Goal: Task Accomplishment & Management: Manage account settings

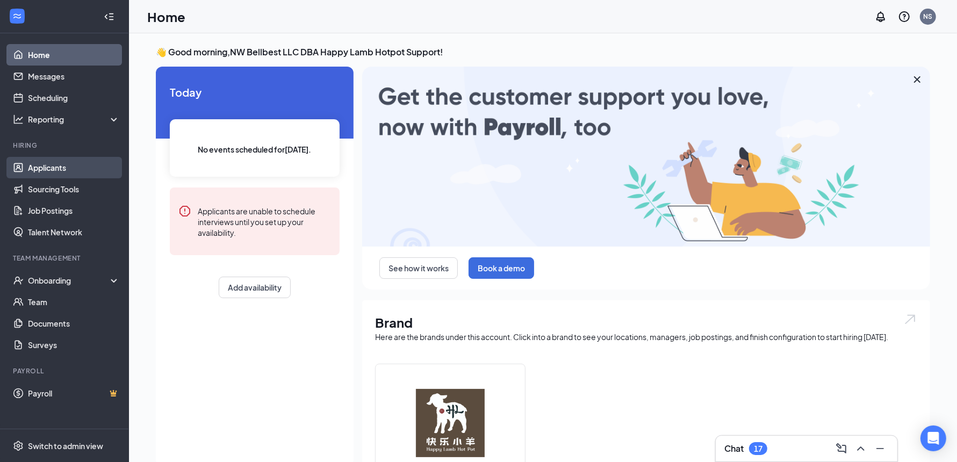
click at [45, 162] on link "Applicants" at bounding box center [74, 167] width 92 height 21
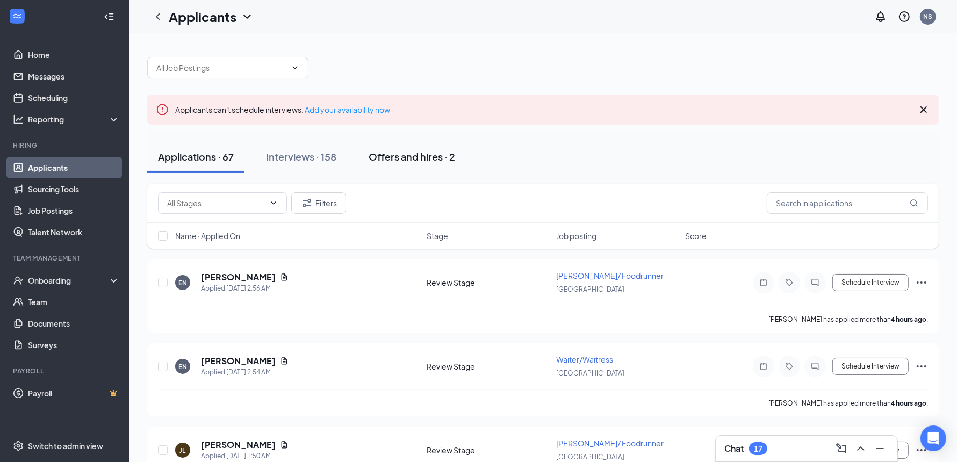
click at [309, 154] on div "Interviews · 158" at bounding box center [301, 156] width 70 height 13
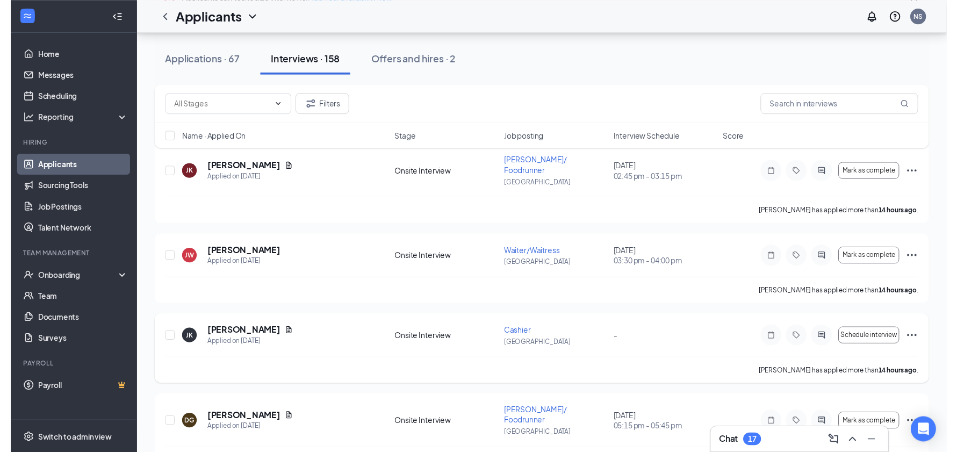
scroll to position [111, 0]
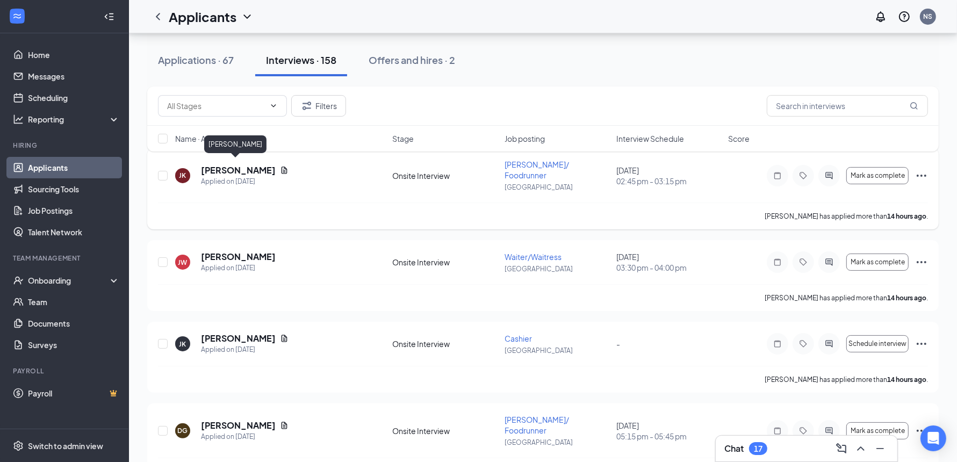
click at [233, 164] on h5 "JOSHUA KANG" at bounding box center [238, 170] width 75 height 12
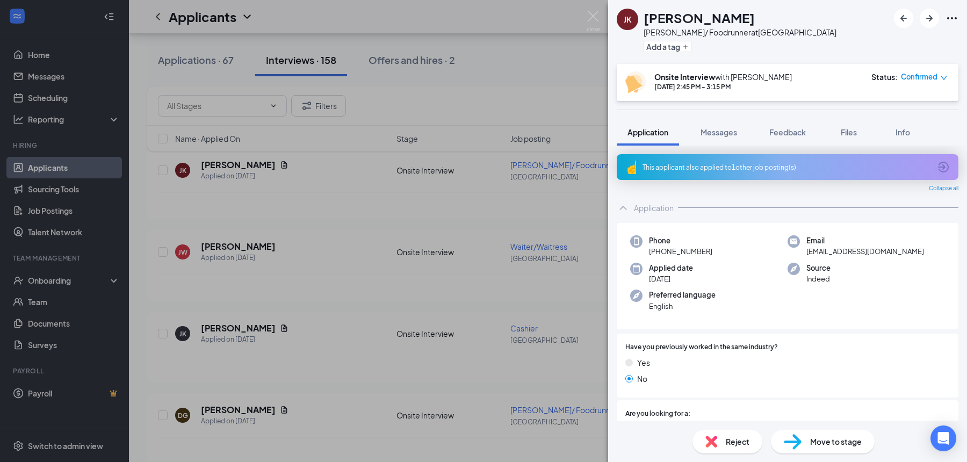
click at [343, 199] on div "JK JOSHUA KANG Busser/ Foodrunner at Alderwood Mall Add a tag Onsite Interview …" at bounding box center [483, 231] width 967 height 462
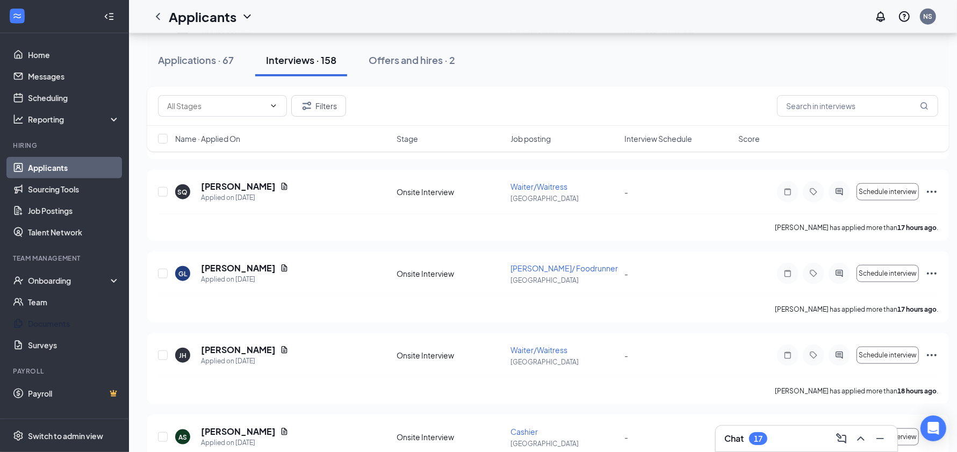
scroll to position [823, 0]
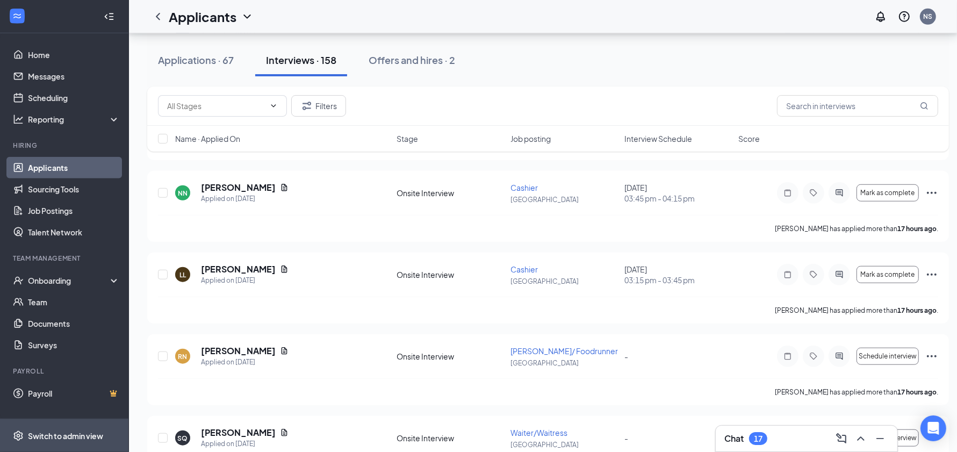
click at [80, 441] on div "Switch to admin view" at bounding box center [65, 435] width 75 height 11
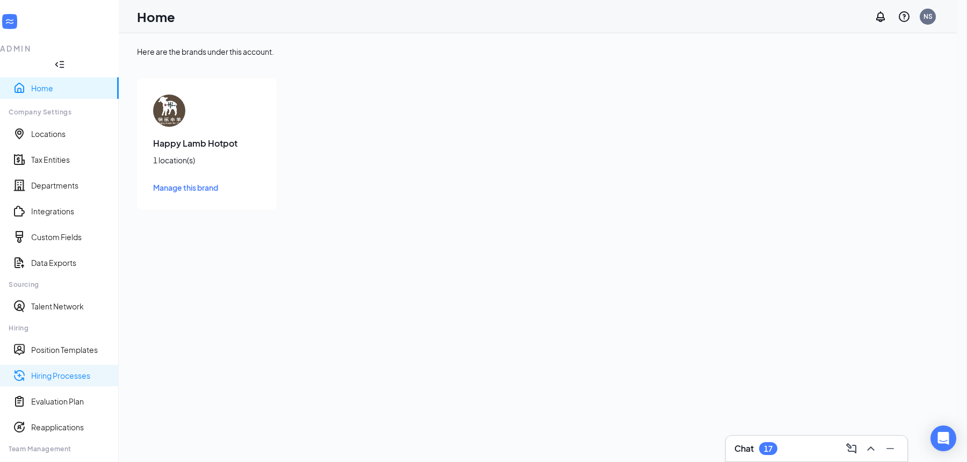
click at [58, 370] on link "Hiring Processes" at bounding box center [70, 375] width 79 height 11
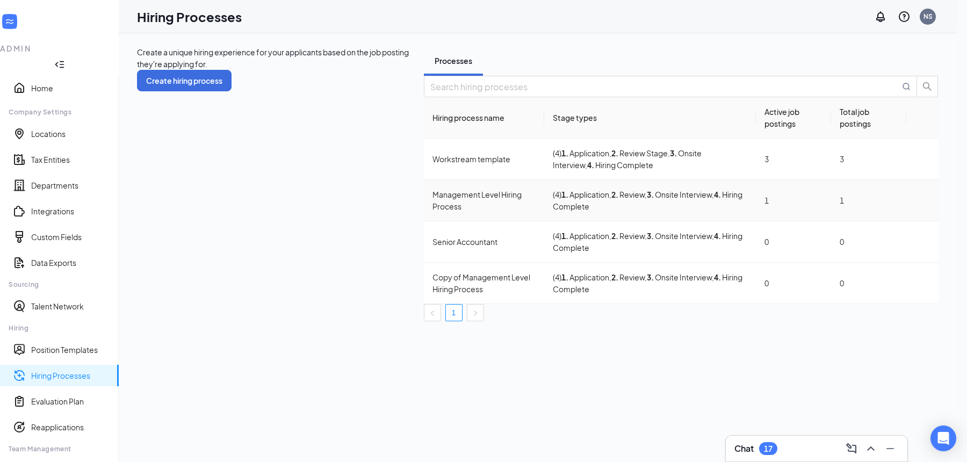
click at [433, 212] on div "Management Level Hiring Process" at bounding box center [485, 201] width 104 height 24
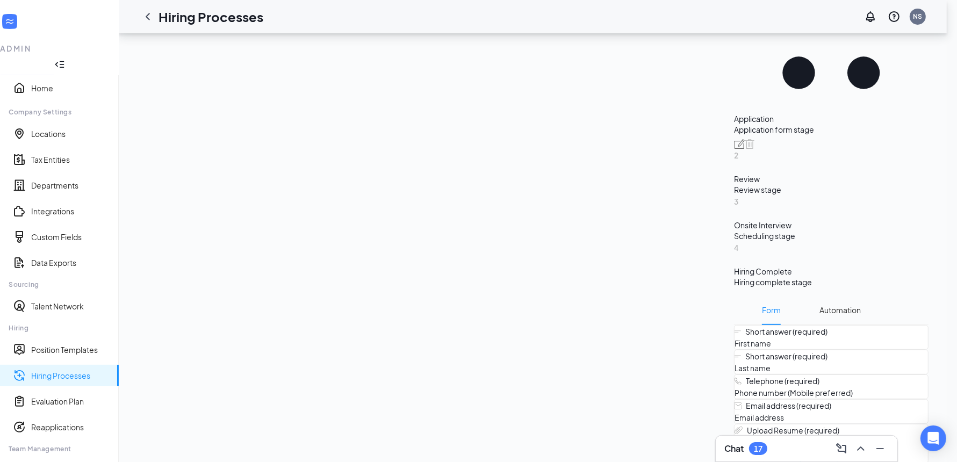
click at [734, 195] on div "Review stage" at bounding box center [831, 189] width 195 height 11
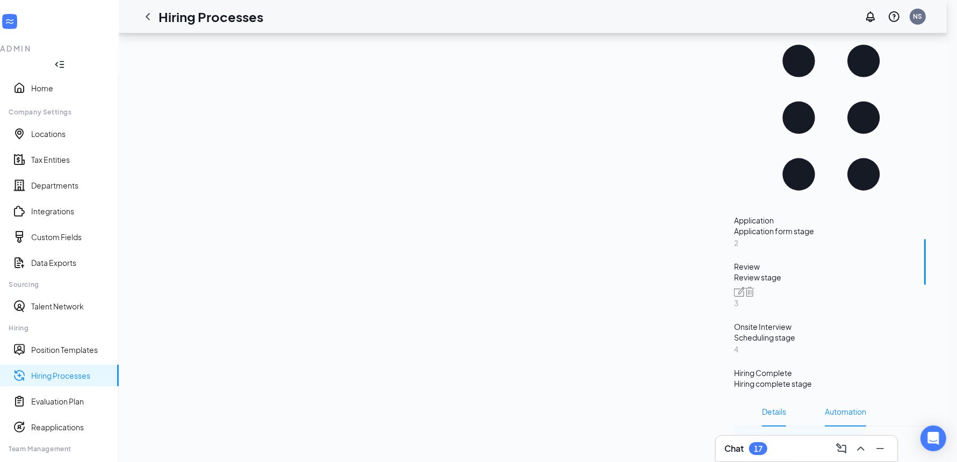
click at [825, 397] on span "Automation" at bounding box center [845, 412] width 41 height 30
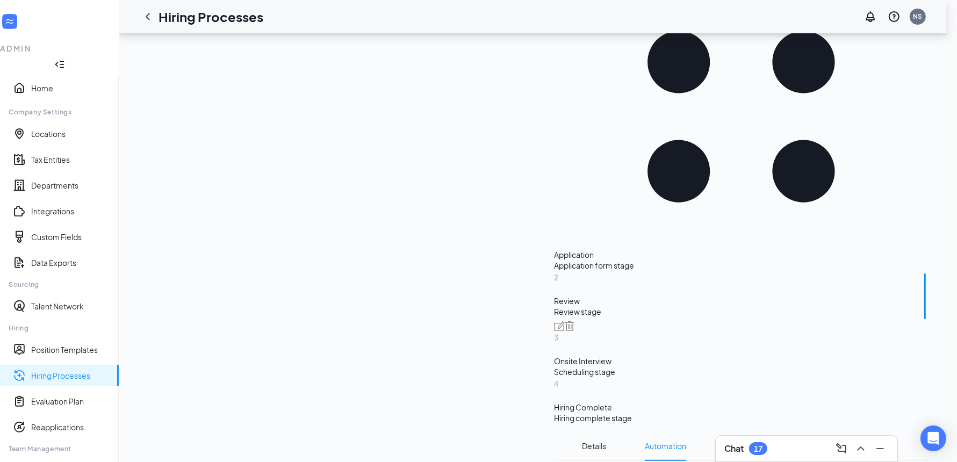
scroll to position [280, 0]
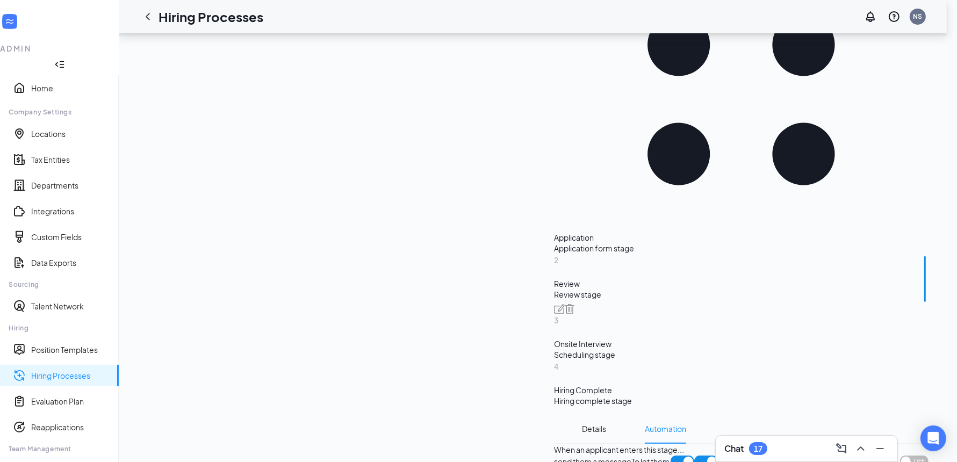
click at [554, 349] on div "Scheduling stage" at bounding box center [741, 354] width 375 height 11
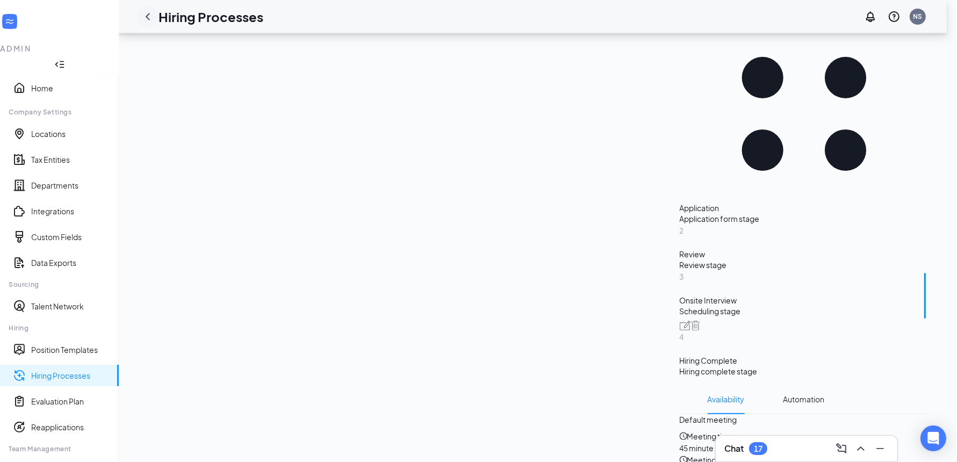
scroll to position [184, 0]
click at [150, 16] on icon "ChevronLeft" at bounding box center [148, 16] width 4 height 7
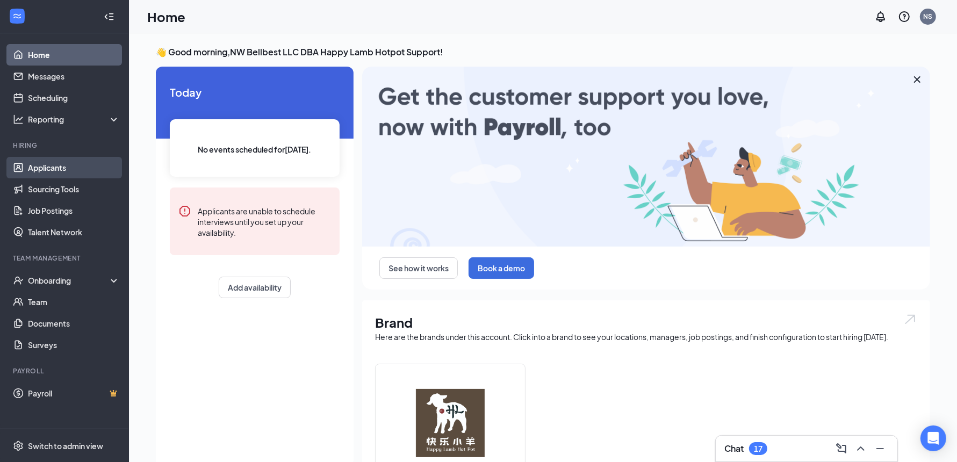
click at [52, 173] on link "Applicants" at bounding box center [74, 167] width 92 height 21
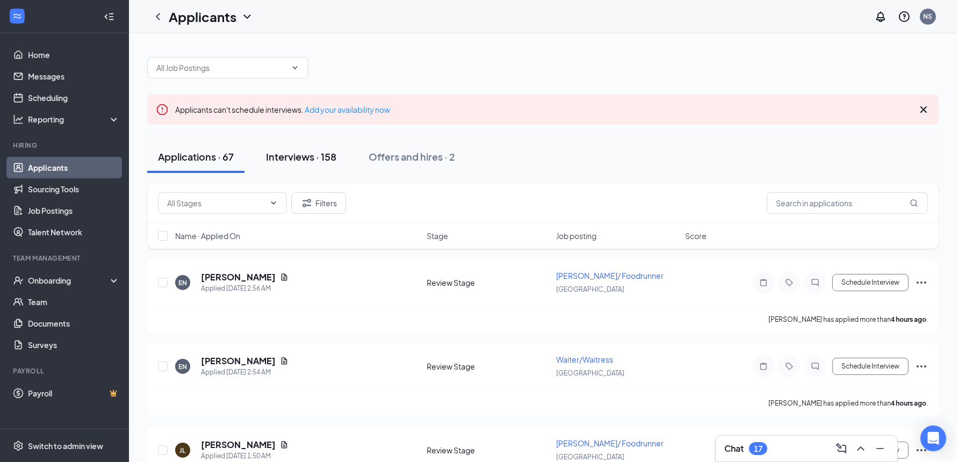
click at [313, 162] on div "Interviews · 158" at bounding box center [301, 156] width 70 height 13
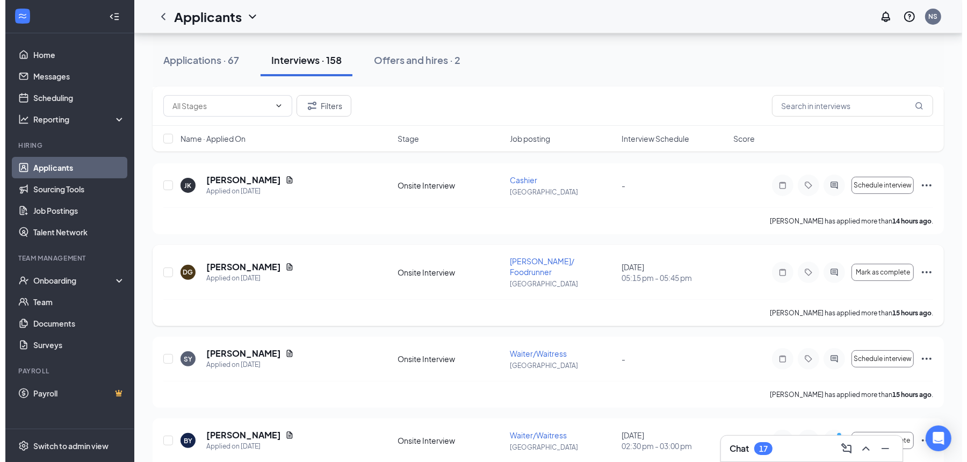
scroll to position [289, 0]
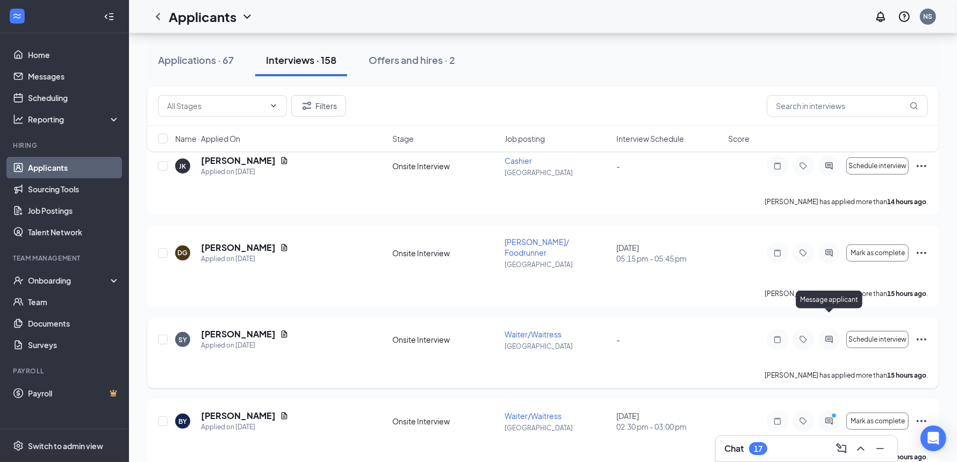
click at [828, 335] on icon "ActiveChat" at bounding box center [829, 339] width 13 height 9
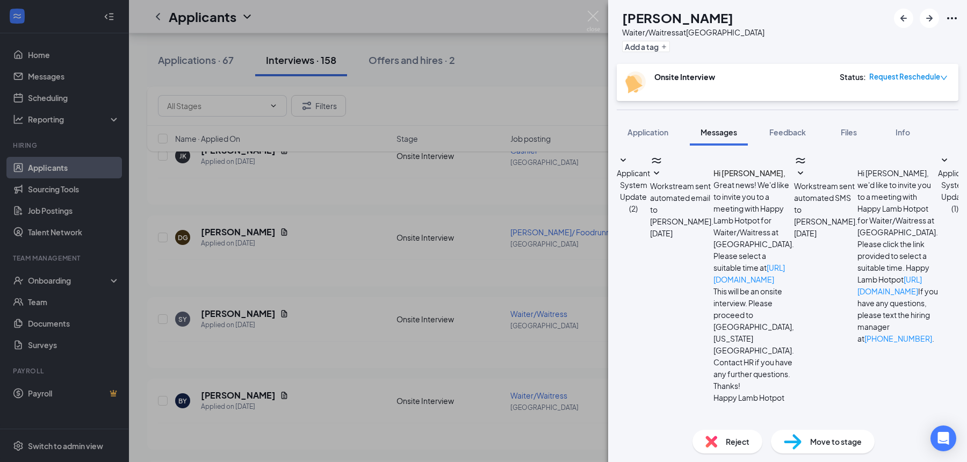
scroll to position [239, 0]
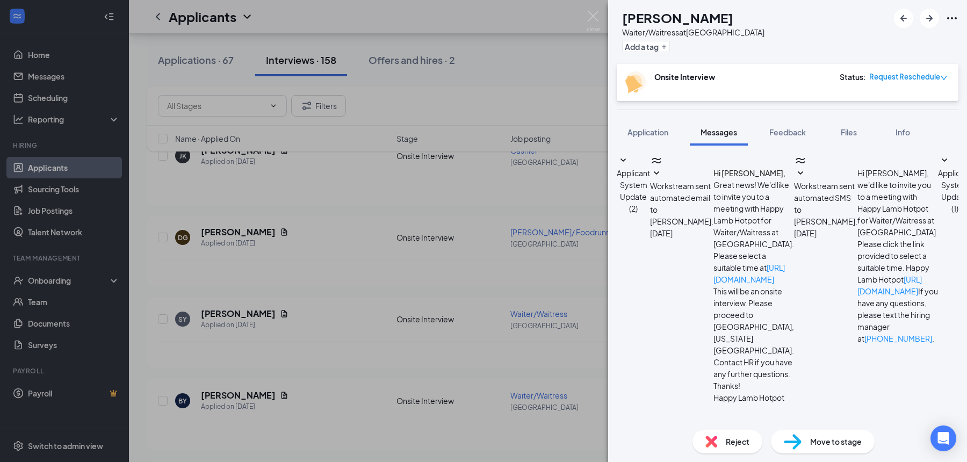
scroll to position [500, 0]
click at [553, 286] on div "SY Su-Hyun Yoo Waiter/Waitress at Alderwood Mall Add a tag Onsite Interview Sta…" at bounding box center [483, 231] width 967 height 462
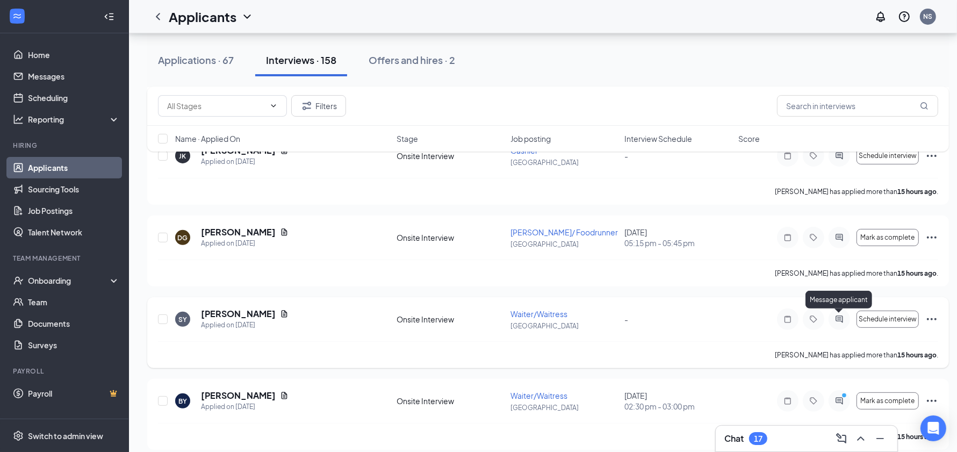
drag, startPoint x: 840, startPoint y: 315, endPoint x: 704, endPoint y: 318, distance: 136.0
click at [840, 315] on icon "ActiveChat" at bounding box center [839, 319] width 13 height 9
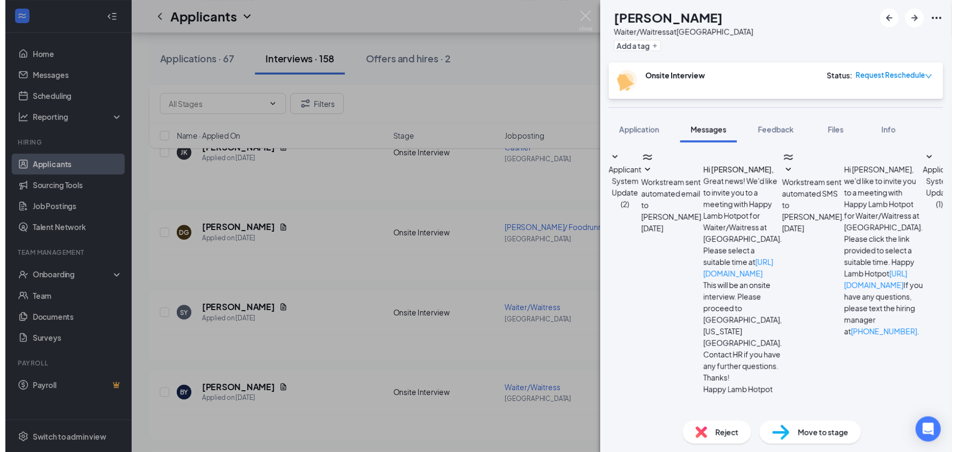
scroll to position [239, 0]
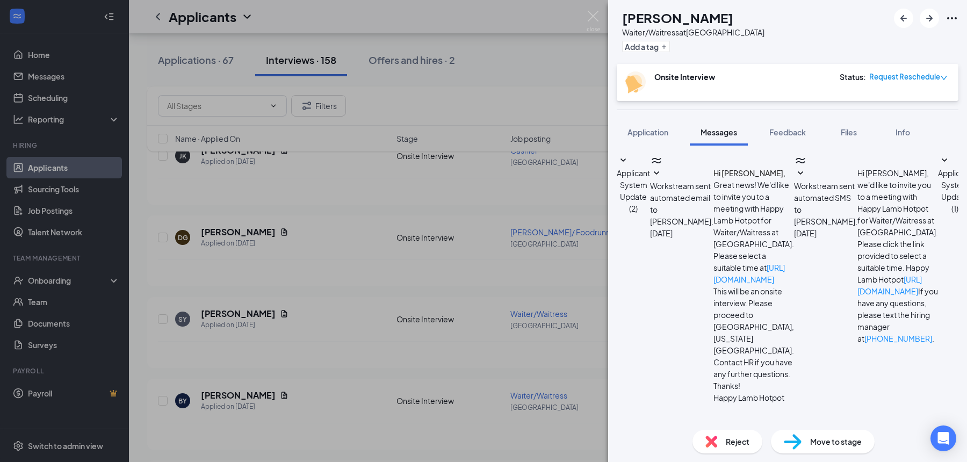
click at [557, 270] on div "SY Su-Hyun Yoo Waiter/Waitress at Alderwood Mall Add a tag Onsite Interview Sta…" at bounding box center [483, 231] width 967 height 462
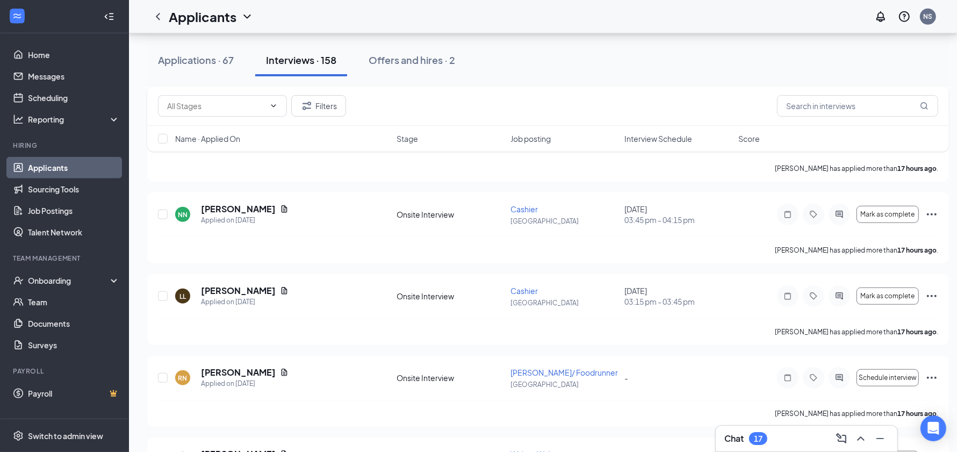
scroll to position [840, 0]
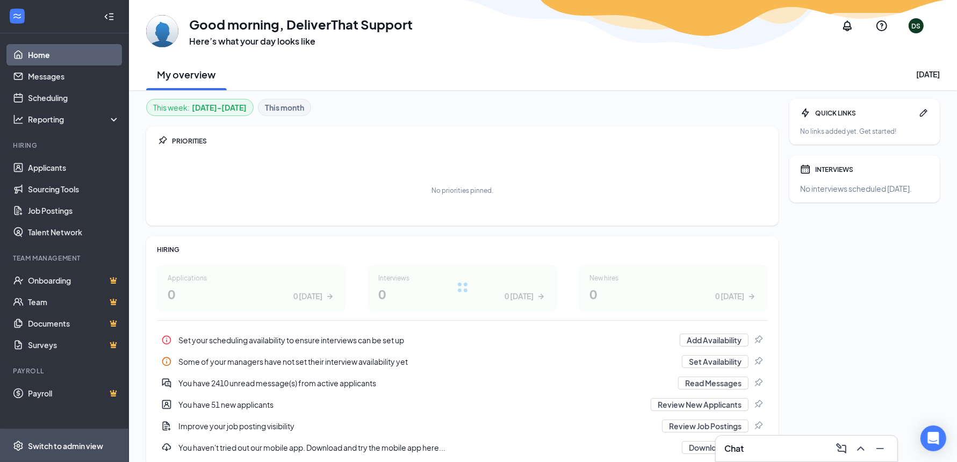
click at [66, 449] on div "Switch to admin view" at bounding box center [65, 446] width 75 height 11
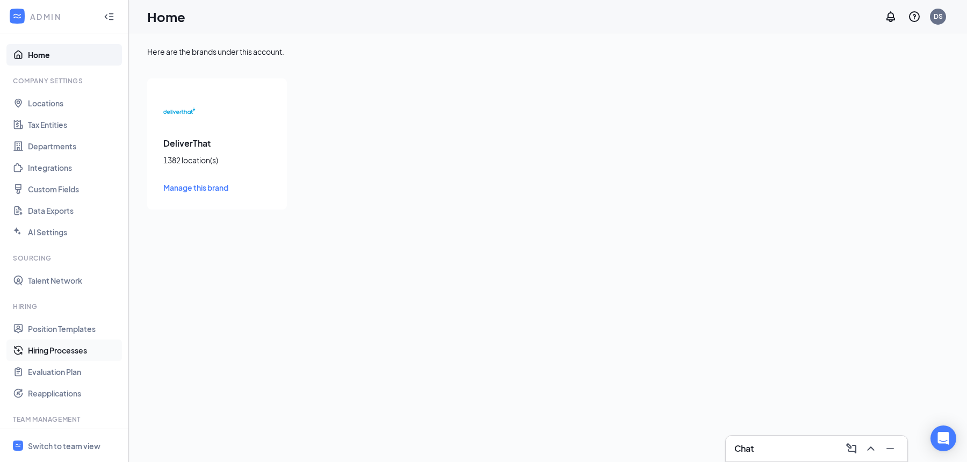
click at [59, 347] on link "Hiring Processes" at bounding box center [74, 350] width 92 height 21
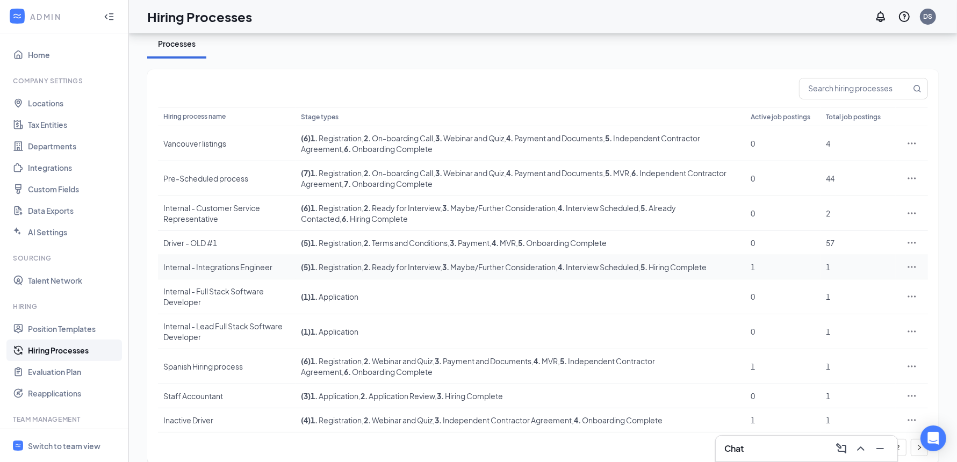
scroll to position [62, 0]
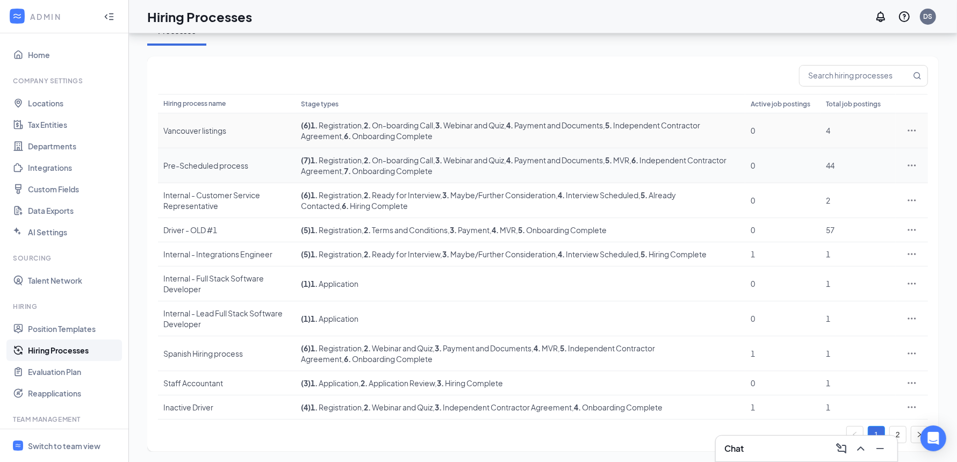
drag, startPoint x: 195, startPoint y: 131, endPoint x: 260, endPoint y: 162, distance: 72.4
click at [195, 131] on div "Vancouver listings" at bounding box center [226, 130] width 127 height 11
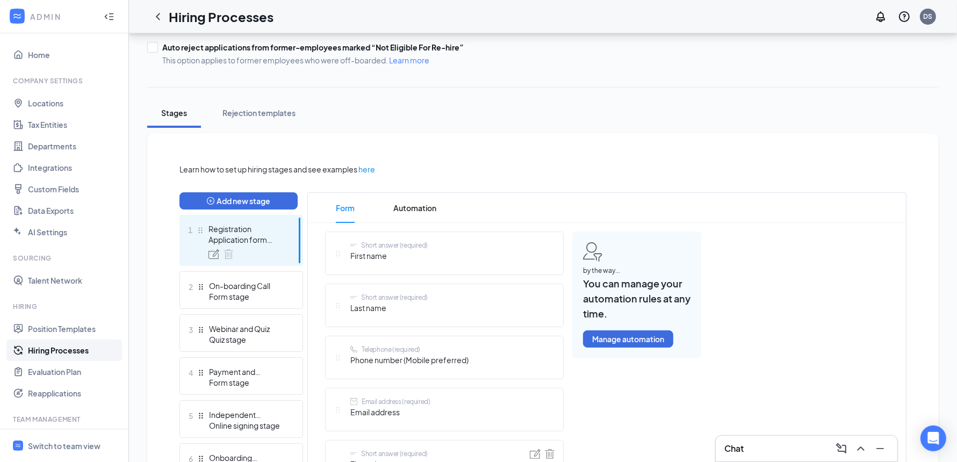
scroll to position [130, 0]
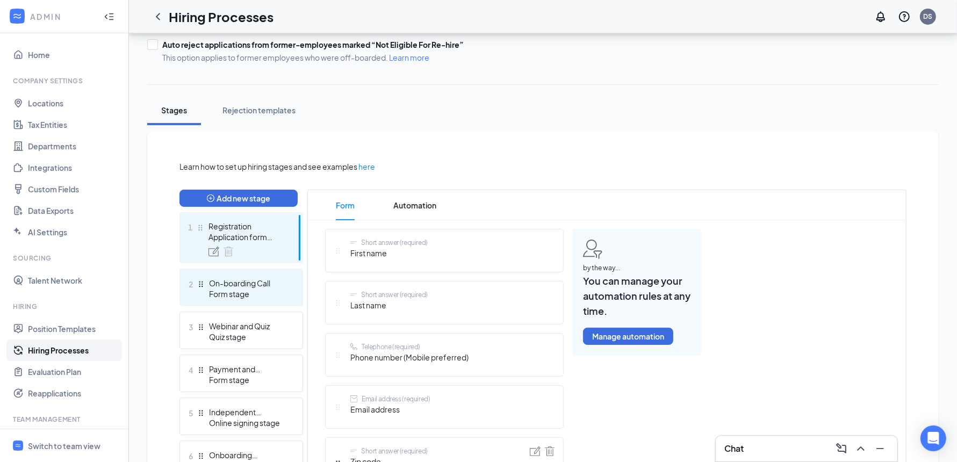
click at [228, 295] on div "Form stage" at bounding box center [248, 294] width 78 height 11
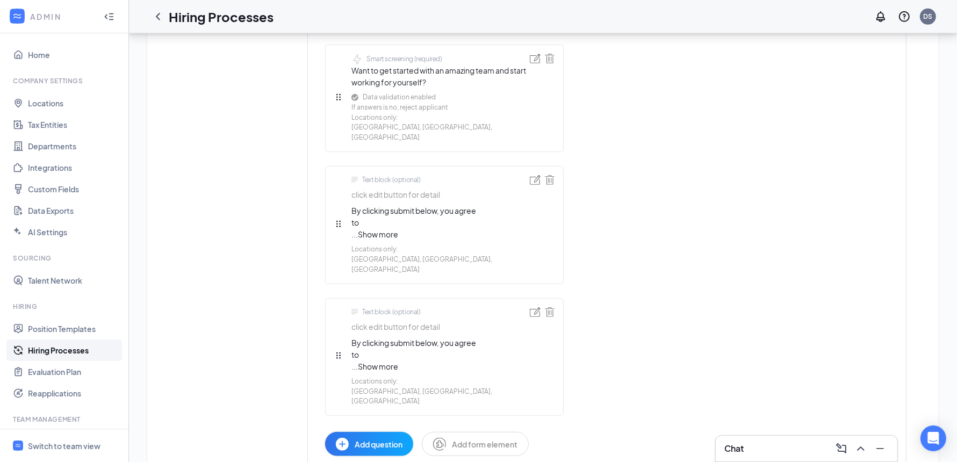
scroll to position [192, 0]
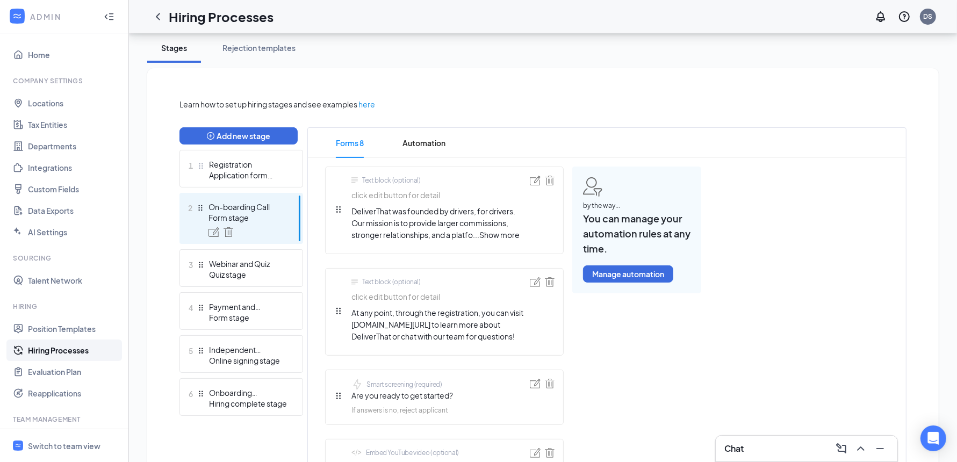
drag, startPoint x: 246, startPoint y: 274, endPoint x: 305, endPoint y: 317, distance: 73.1
click at [246, 274] on div "Quiz stage" at bounding box center [248, 274] width 78 height 11
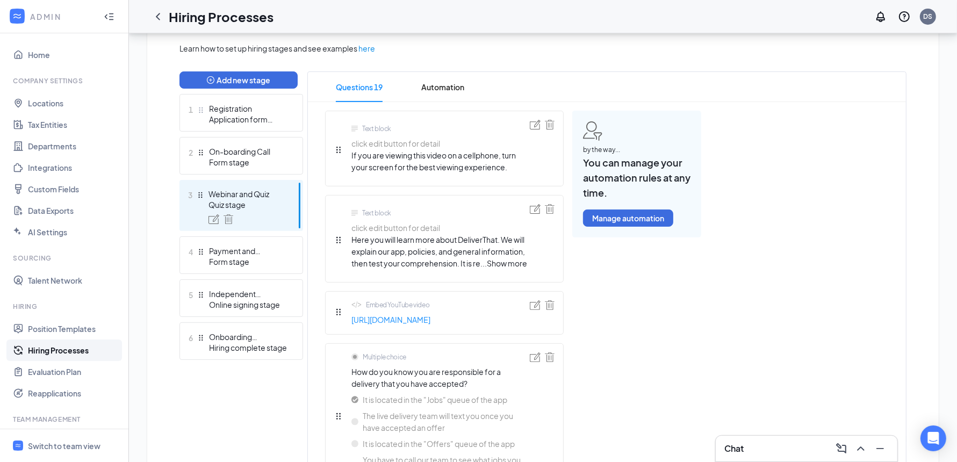
scroll to position [237, 0]
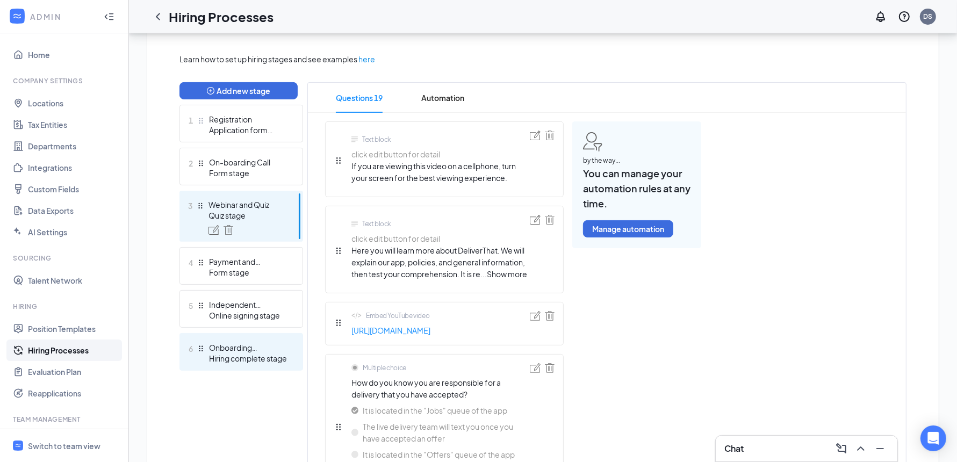
click at [228, 345] on div "Onboarding Complete" at bounding box center [248, 347] width 78 height 11
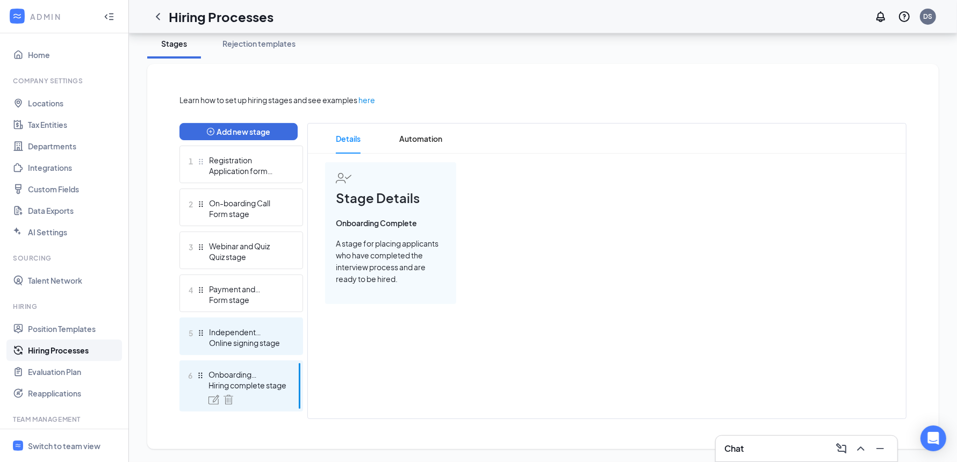
scroll to position [196, 0]
click at [251, 350] on div "5 Independent Contractor Agreement Online signing stage" at bounding box center [242, 337] width 124 height 38
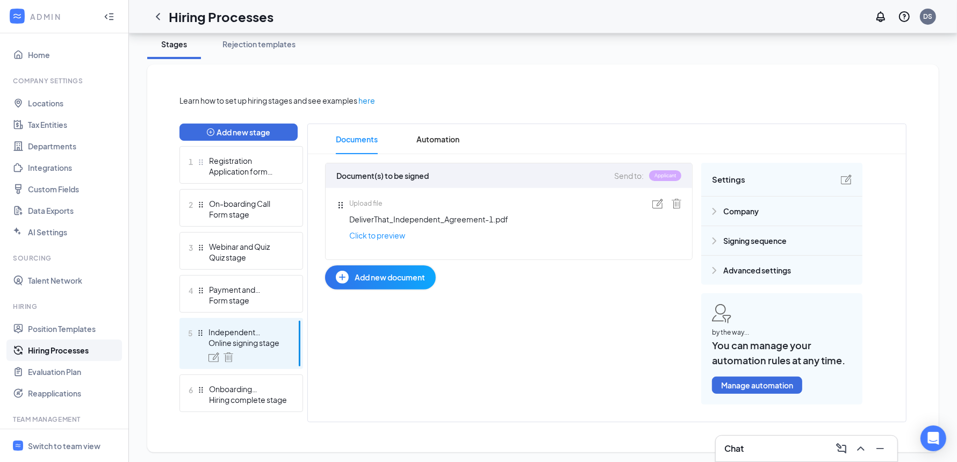
scroll to position [197, 0]
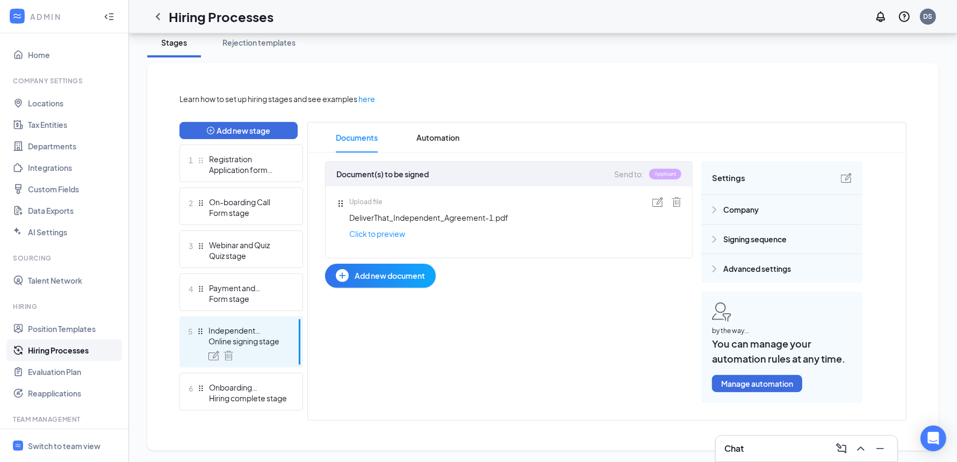
click at [400, 353] on div "Document(s) to be signed Send to: Applicant Upload file DeliverThat_Independent…" at bounding box center [593, 282] width 537 height 242
drag, startPoint x: 223, startPoint y: 300, endPoint x: 239, endPoint y: 306, distance: 17.2
click at [223, 300] on div "Form stage" at bounding box center [248, 298] width 78 height 11
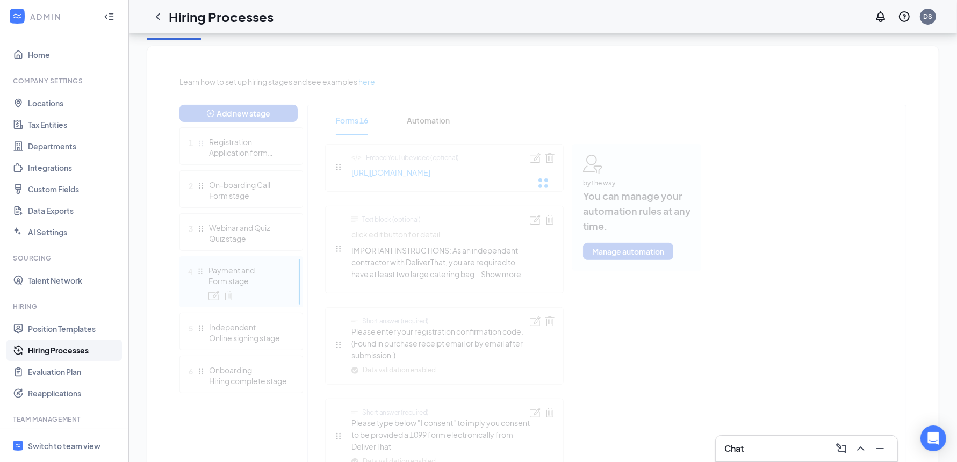
scroll to position [214, 0]
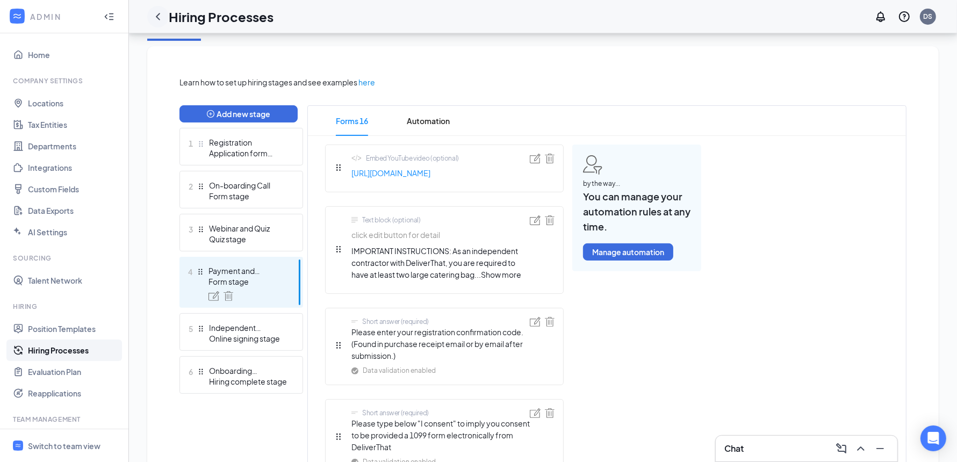
click at [157, 16] on icon "ChevronLeft" at bounding box center [158, 16] width 13 height 13
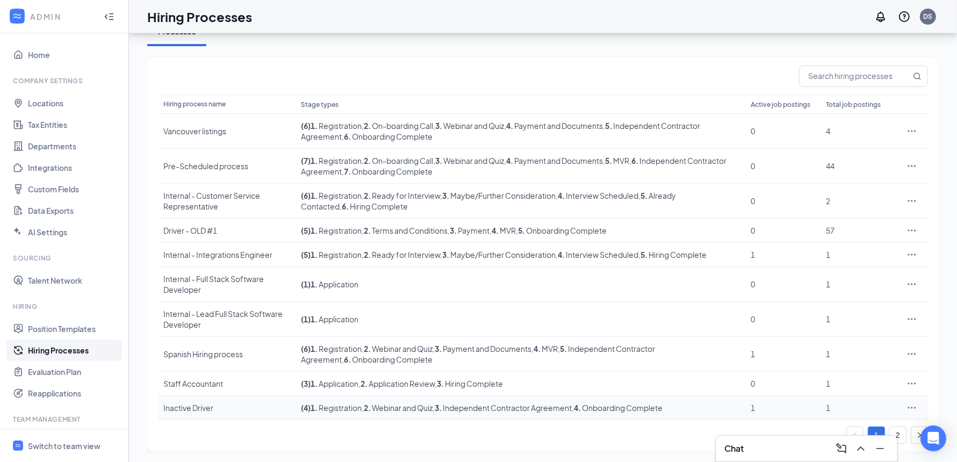
scroll to position [62, 0]
click at [900, 427] on link "2" at bounding box center [898, 435] width 16 height 16
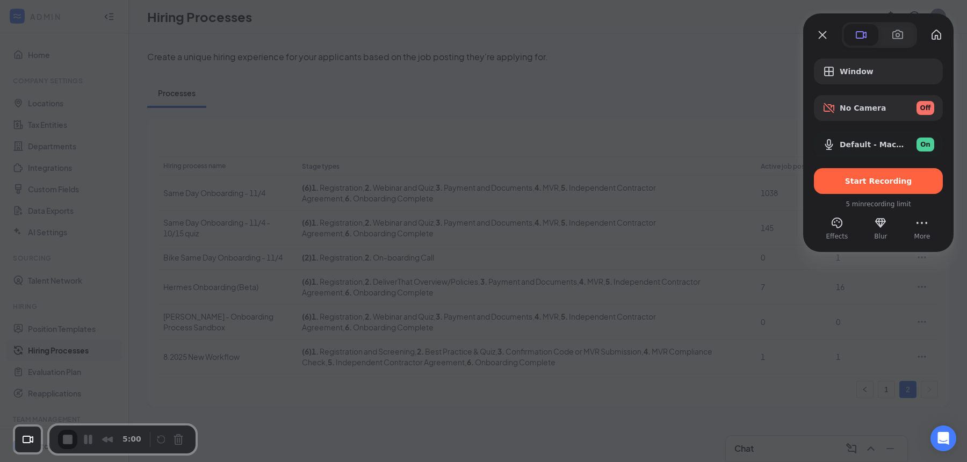
click at [870, 178] on span "Start Recording" at bounding box center [878, 181] width 67 height 9
click at [760, 120] on div at bounding box center [483, 231] width 967 height 462
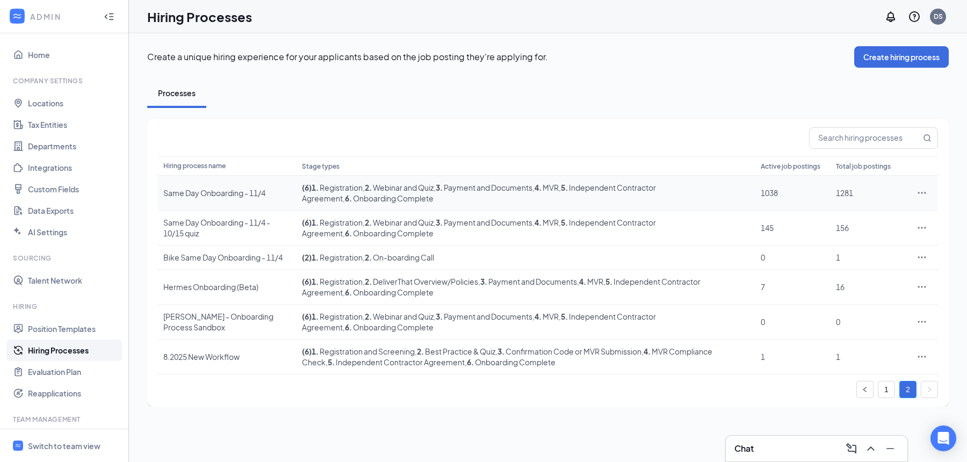
click at [923, 192] on icon "Ellipses" at bounding box center [922, 193] width 11 height 11
click at [858, 264] on span "View job postings" at bounding box center [857, 264] width 61 height 10
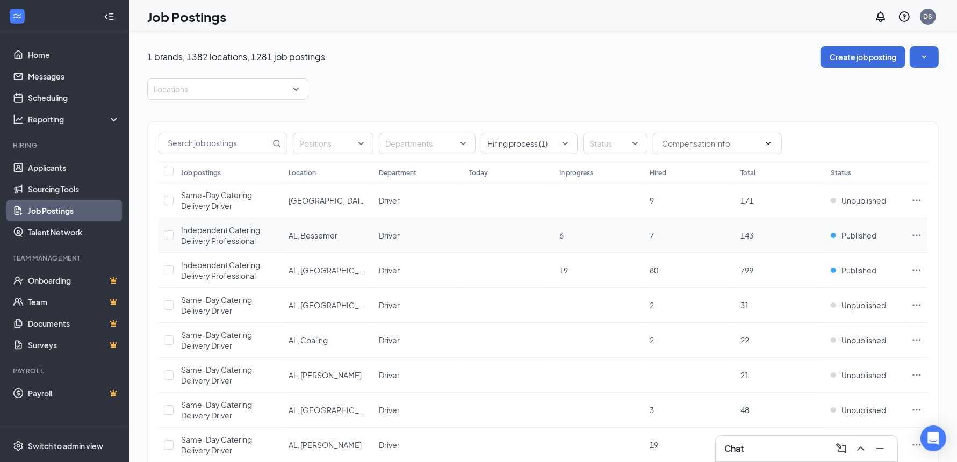
click at [918, 234] on icon "Ellipses" at bounding box center [917, 235] width 11 height 11
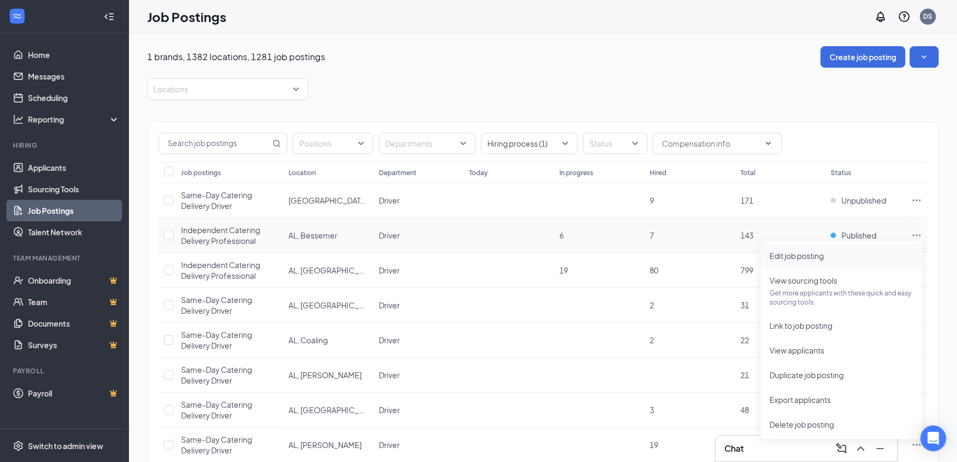
click at [805, 252] on span "Edit job posting" at bounding box center [797, 256] width 54 height 10
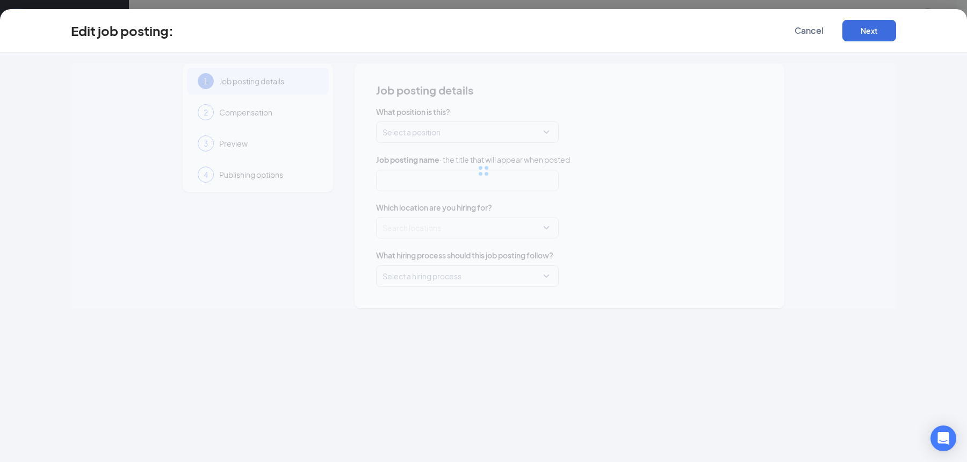
type input "Independent Catering Delivery Professional"
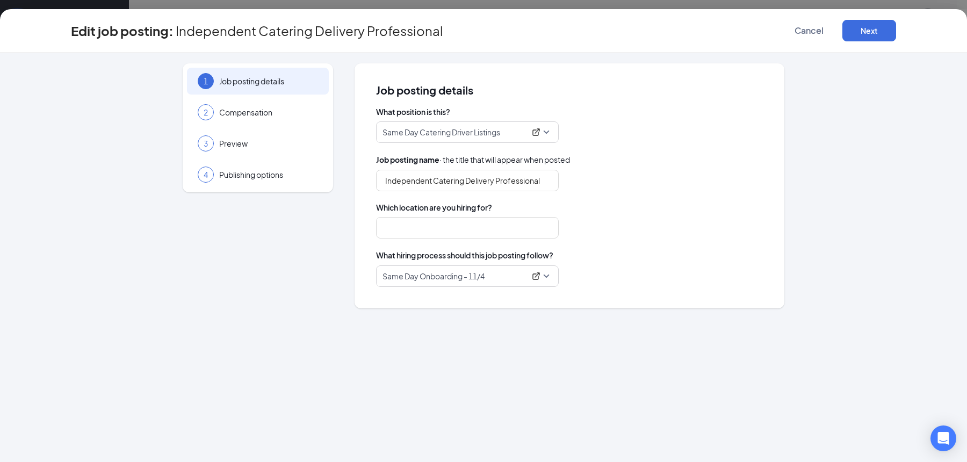
type input "AL, Bessemer"
click at [548, 276] on span "Same Day Onboarding - 11/4" at bounding box center [468, 276] width 170 height 20
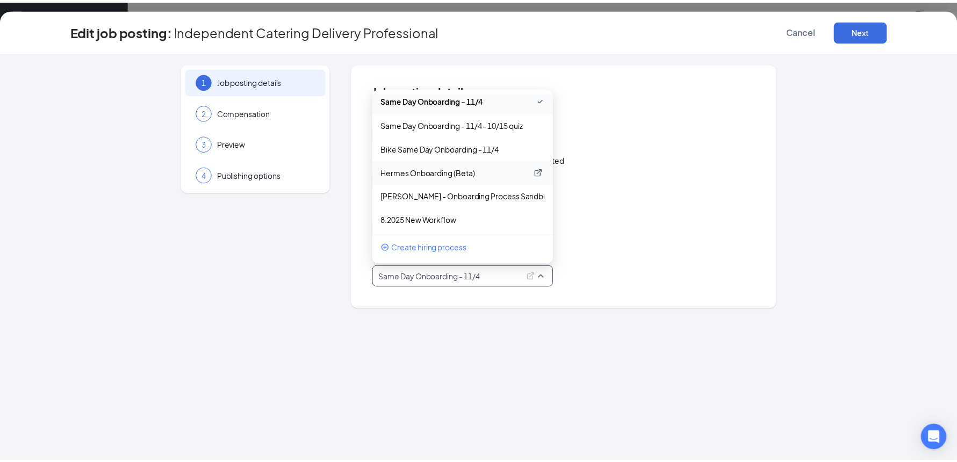
scroll to position [242, 0]
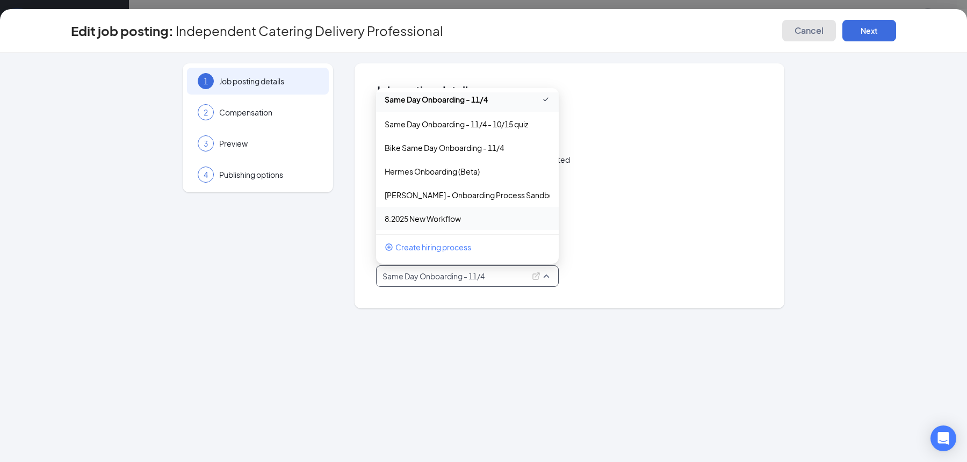
click at [810, 34] on span "Cancel" at bounding box center [809, 30] width 29 height 11
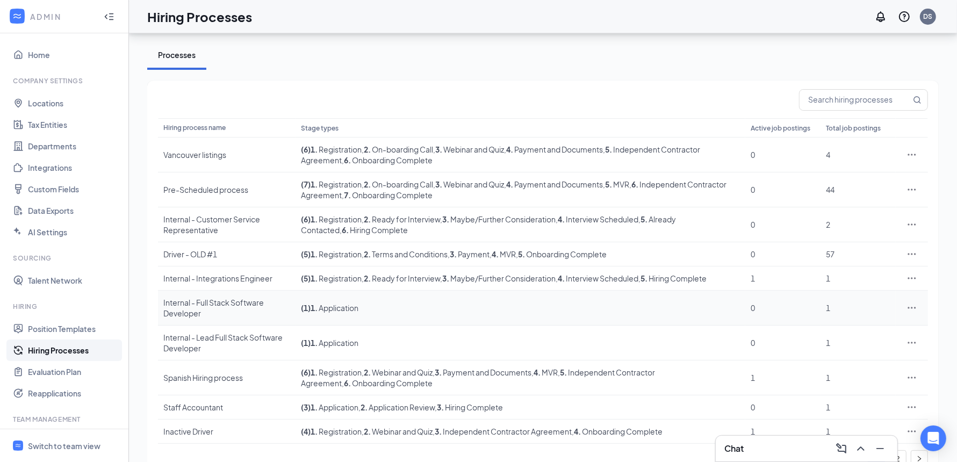
scroll to position [62, 0]
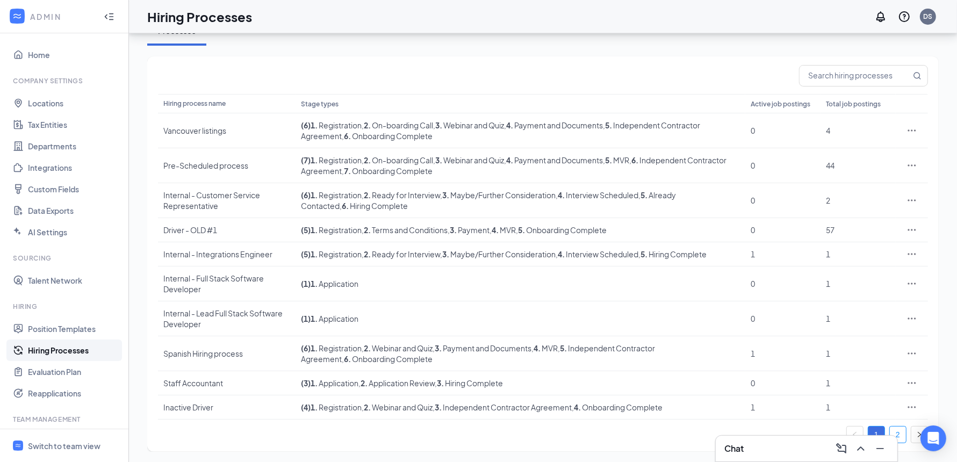
click at [899, 429] on link "2" at bounding box center [898, 435] width 16 height 16
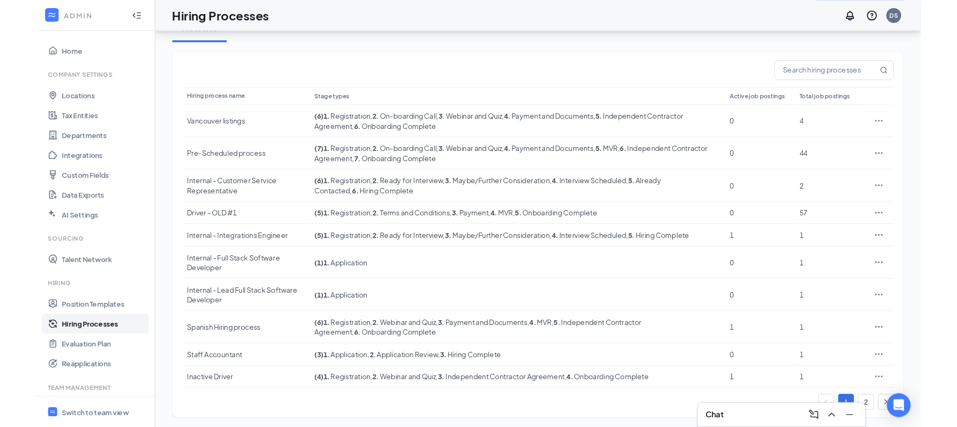
scroll to position [0, 0]
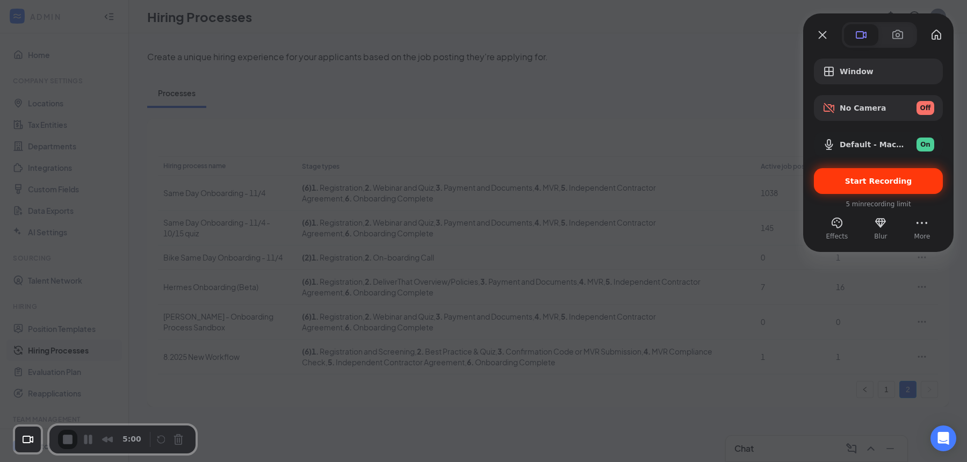
click at [893, 189] on div "Start Recording" at bounding box center [878, 181] width 129 height 26
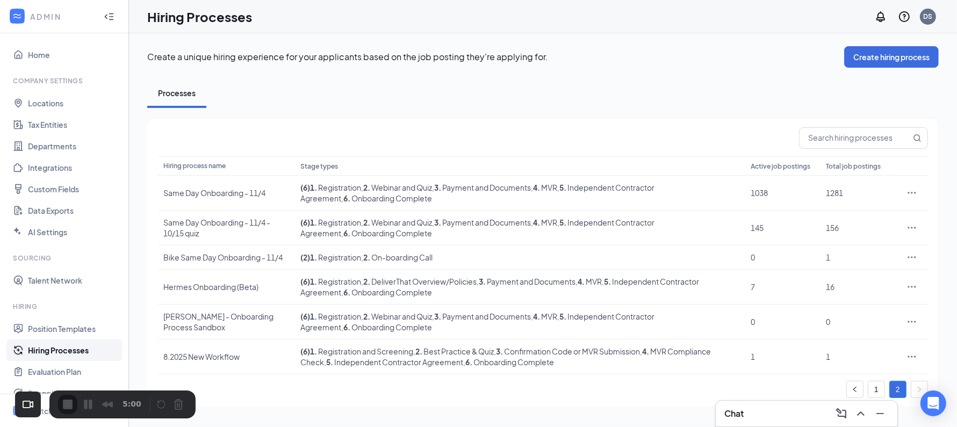
click at [912, 192] on icon "Ellipses" at bounding box center [912, 193] width 8 height 2
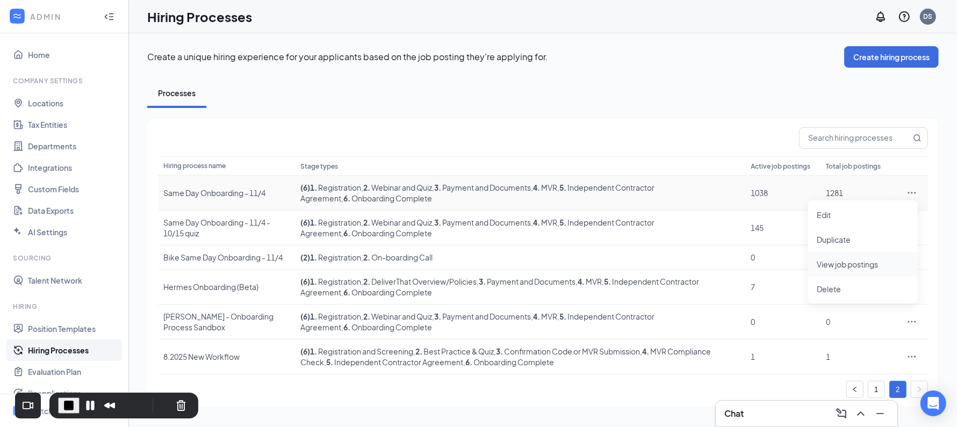
click at [846, 265] on span "View job postings" at bounding box center [847, 265] width 61 height 10
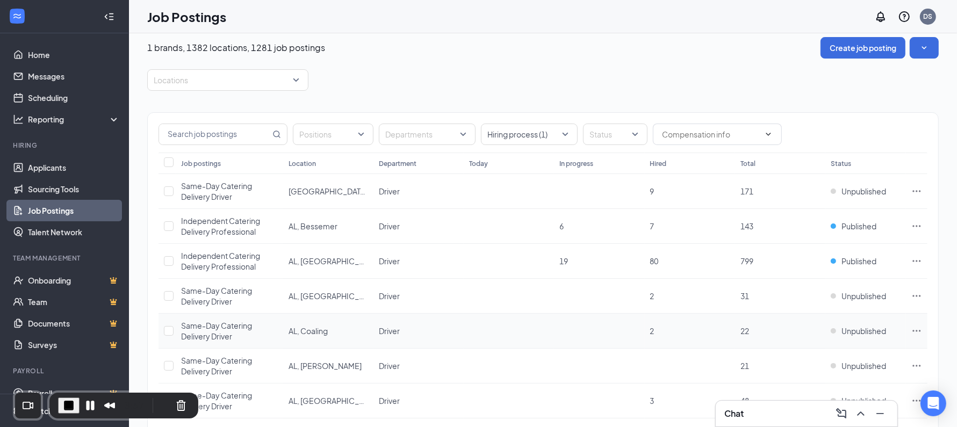
scroll to position [19, 0]
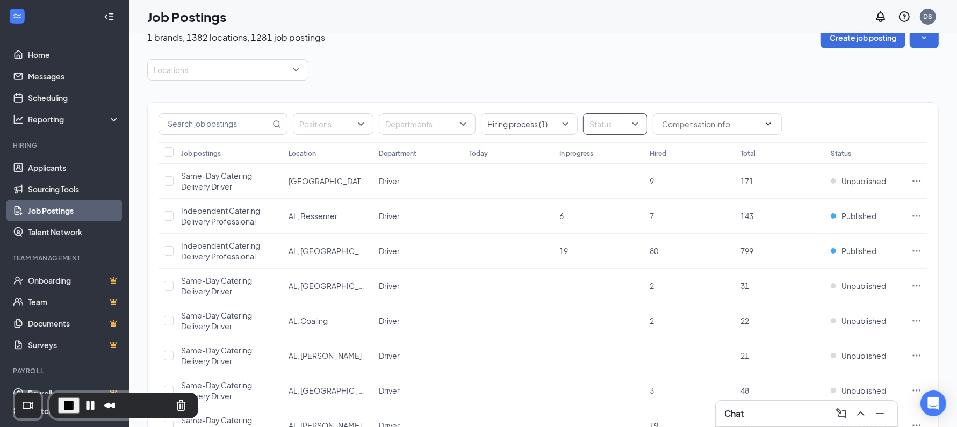
click at [604, 121] on div at bounding box center [610, 124] width 48 height 17
click at [615, 177] on span "Published" at bounding box center [623, 178] width 35 height 10
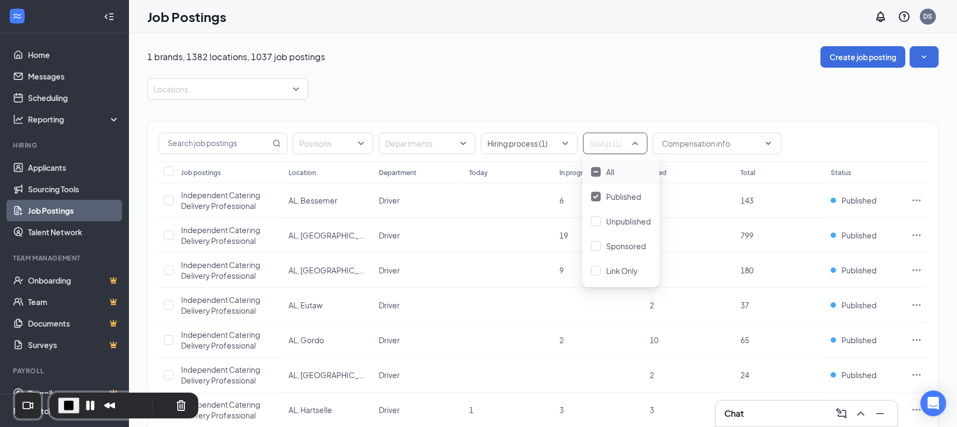
click at [916, 199] on icon "Ellipses" at bounding box center [917, 200] width 8 height 2
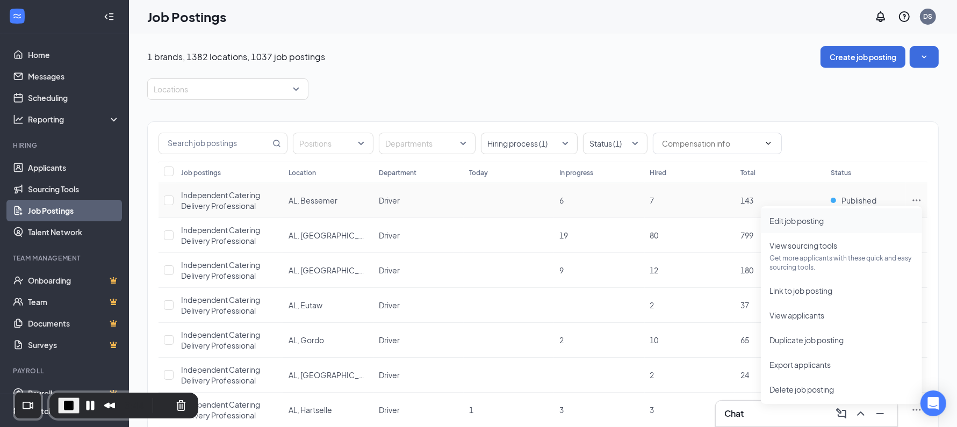
click at [792, 223] on span "Edit job posting" at bounding box center [797, 221] width 54 height 10
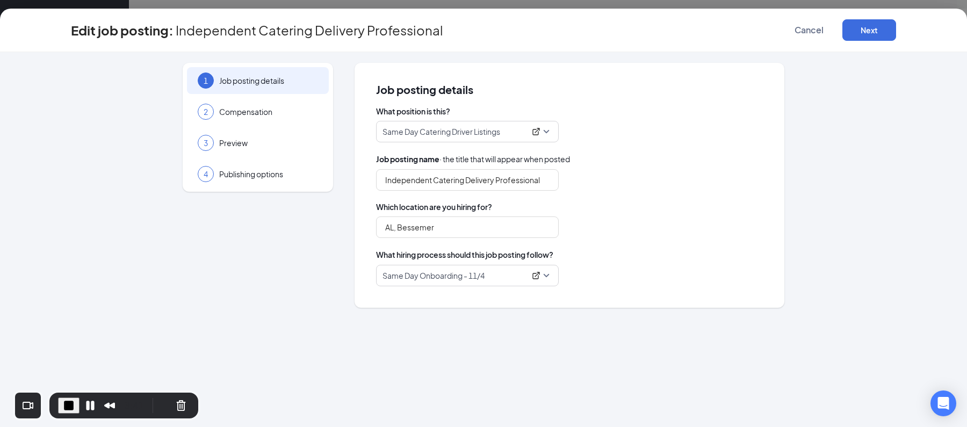
click at [547, 277] on span "Same Day Onboarding - 11/4" at bounding box center [468, 275] width 170 height 20
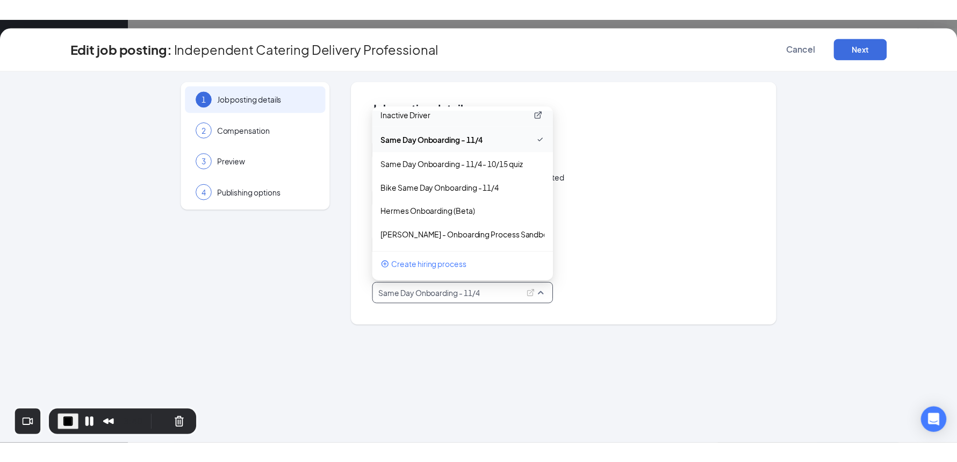
scroll to position [242, 0]
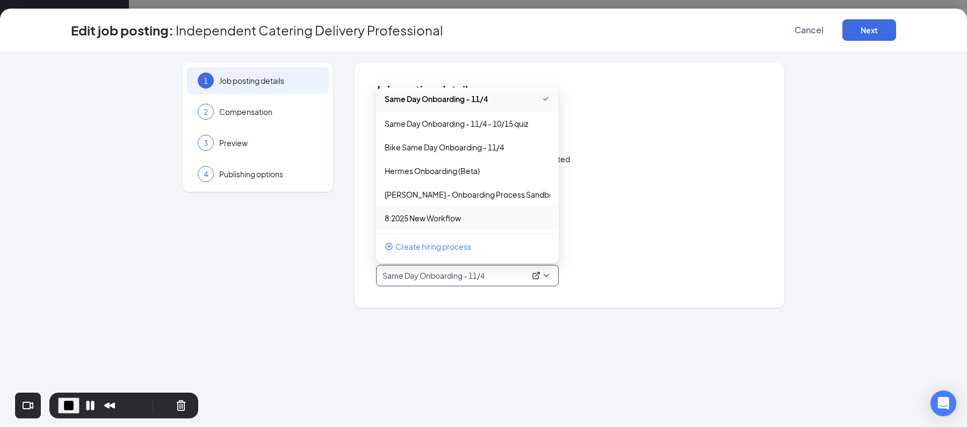
click at [656, 333] on div "1 Job posting details 2 Compensation 3 Preview 4 Publishing options Job posting…" at bounding box center [483, 239] width 967 height 375
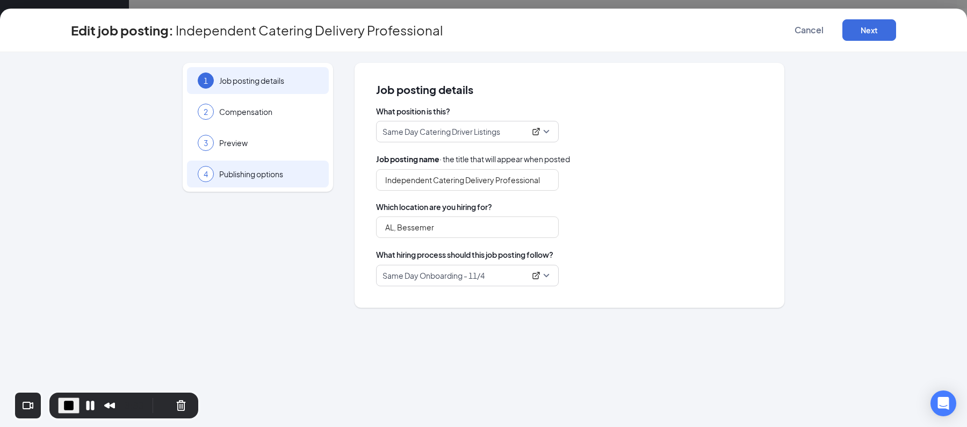
click at [264, 169] on span "Publishing options" at bounding box center [268, 174] width 99 height 11
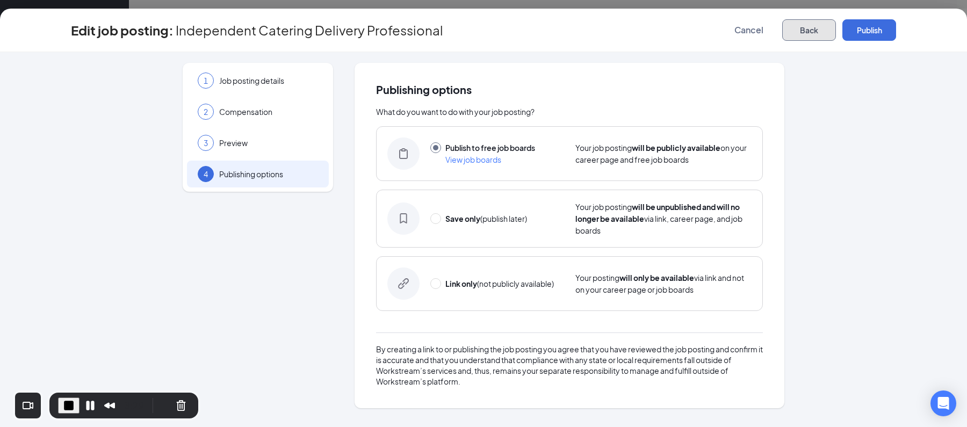
click at [812, 34] on button "Back" at bounding box center [810, 29] width 54 height 21
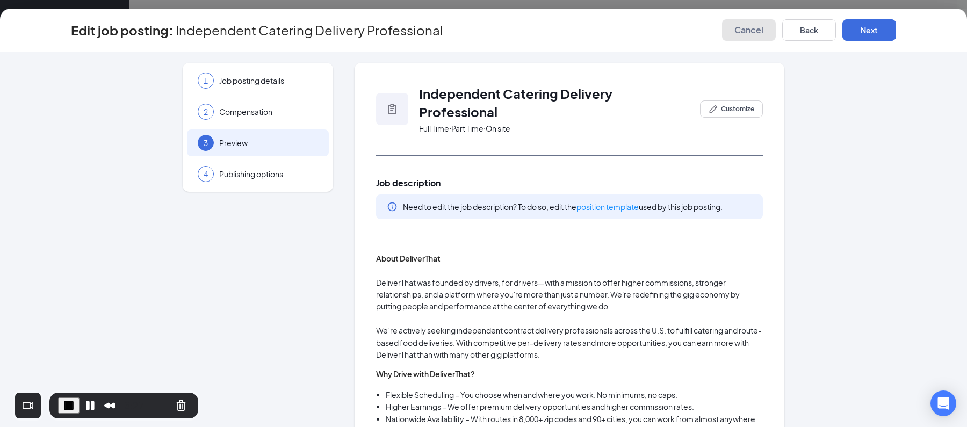
click at [756, 27] on span "Cancel" at bounding box center [749, 30] width 29 height 11
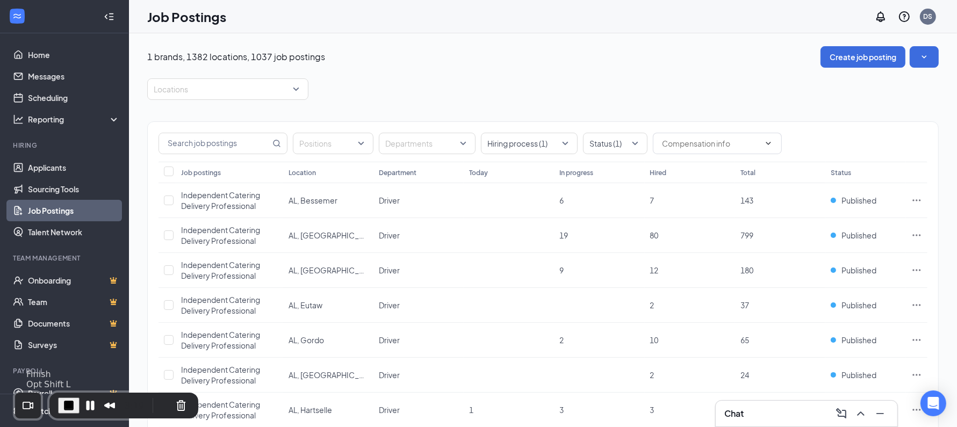
click at [66, 408] on span "End Recording" at bounding box center [68, 405] width 13 height 13
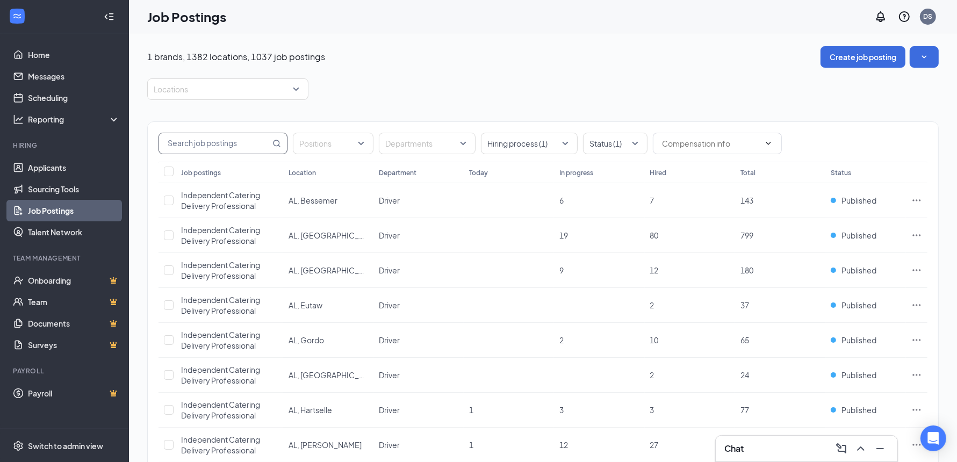
click at [228, 140] on input "text" at bounding box center [214, 143] width 111 height 20
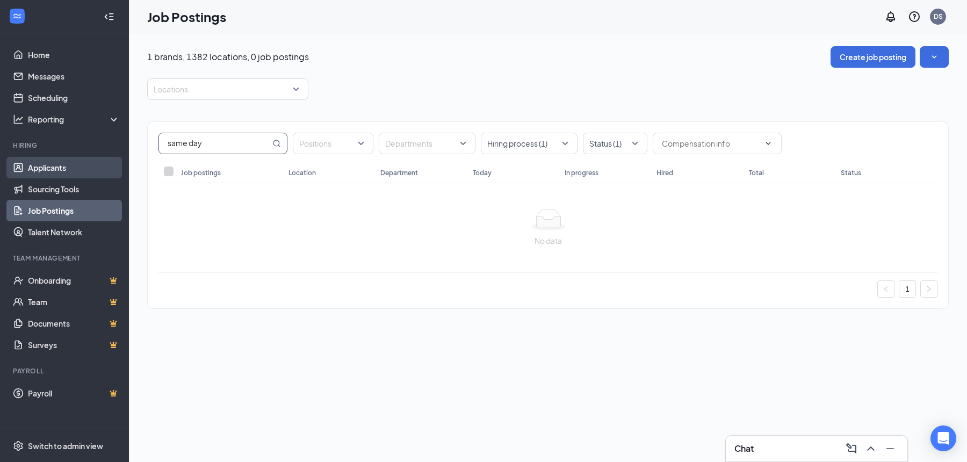
type input "same day"
click at [54, 170] on link "Applicants" at bounding box center [74, 167] width 92 height 21
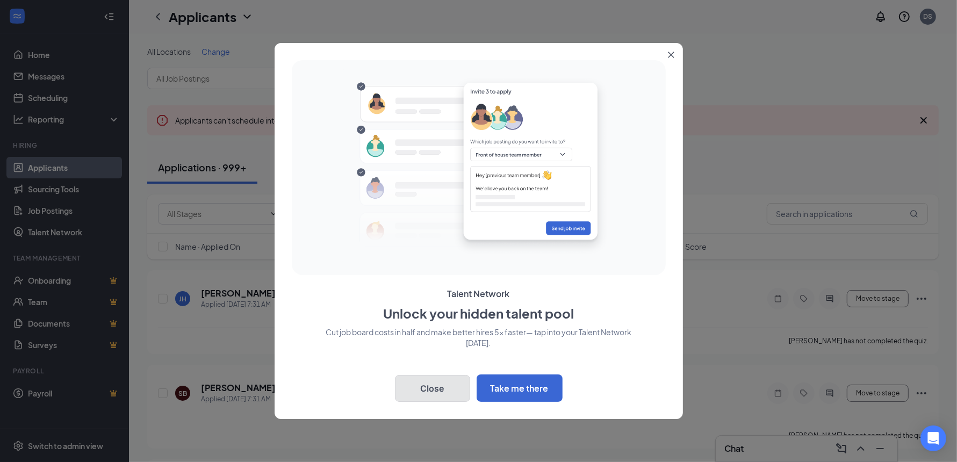
click at [427, 386] on button "Close" at bounding box center [432, 388] width 75 height 27
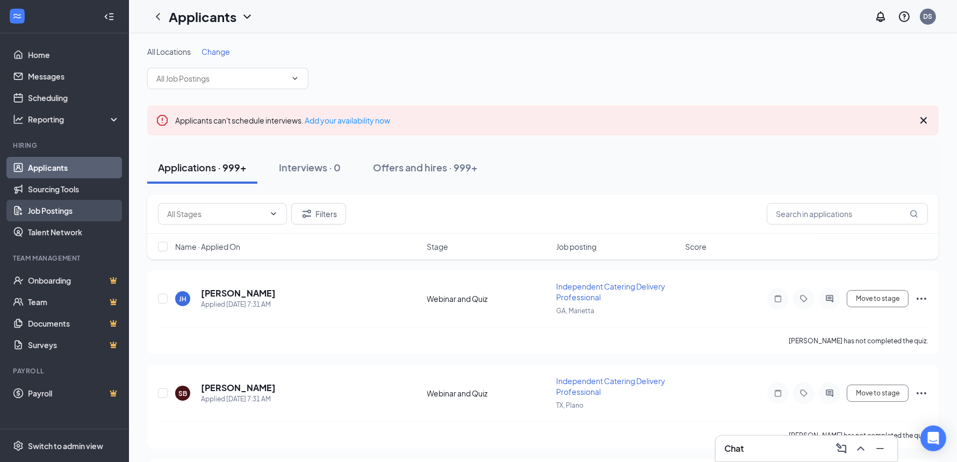
click at [42, 211] on link "Job Postings" at bounding box center [74, 210] width 92 height 21
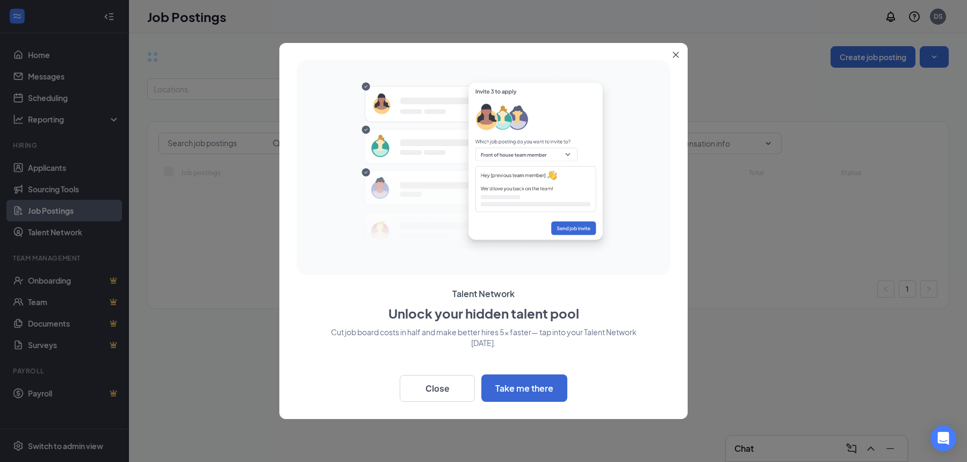
click at [435, 387] on button "Close" at bounding box center [437, 388] width 75 height 27
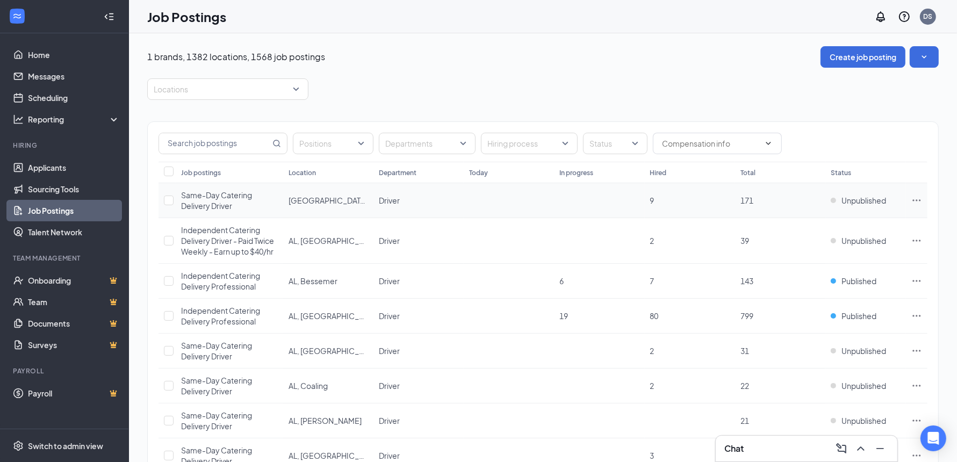
click at [918, 199] on icon "Ellipses" at bounding box center [917, 200] width 8 height 2
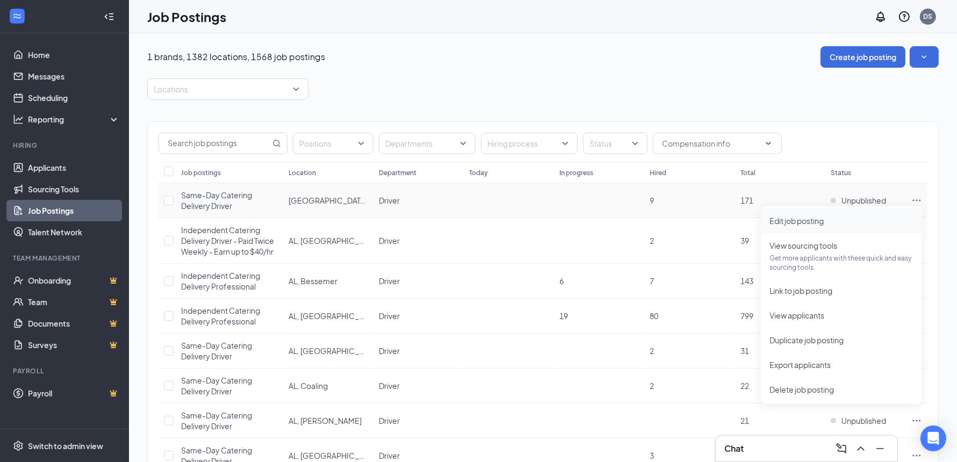
click at [787, 224] on span "Edit job posting" at bounding box center [797, 221] width 54 height 10
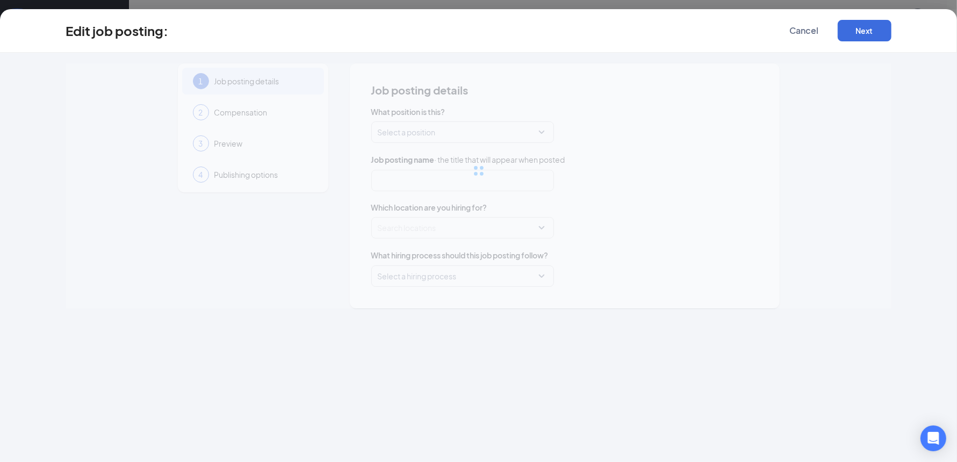
type input "Same-Day Catering Delivery Driver"
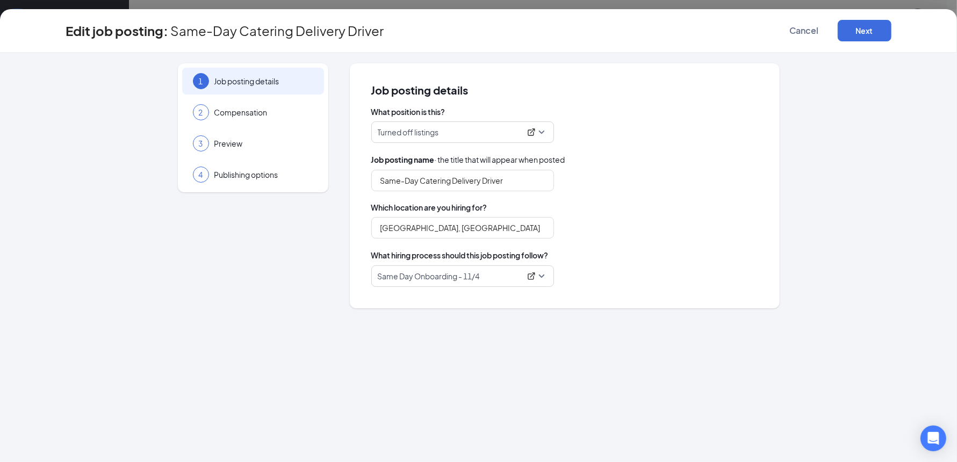
click at [541, 275] on span "Same Day Onboarding - 11/4" at bounding box center [463, 276] width 170 height 20
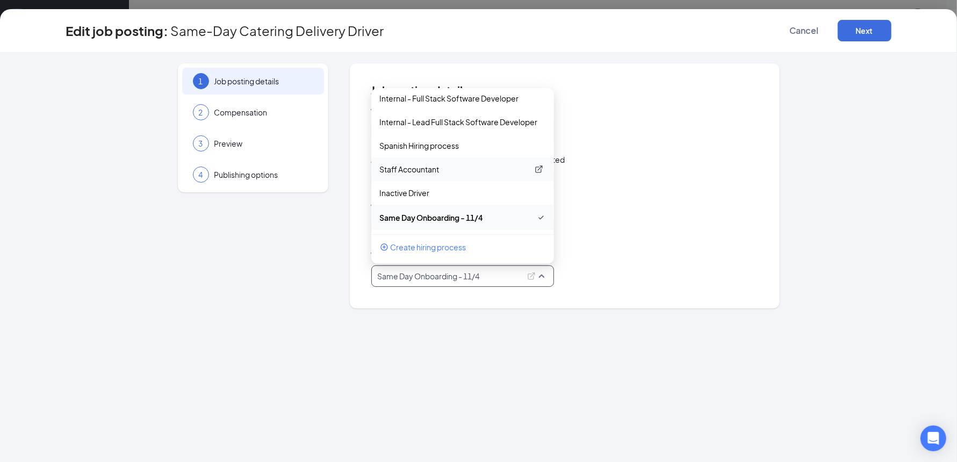
scroll to position [242, 0]
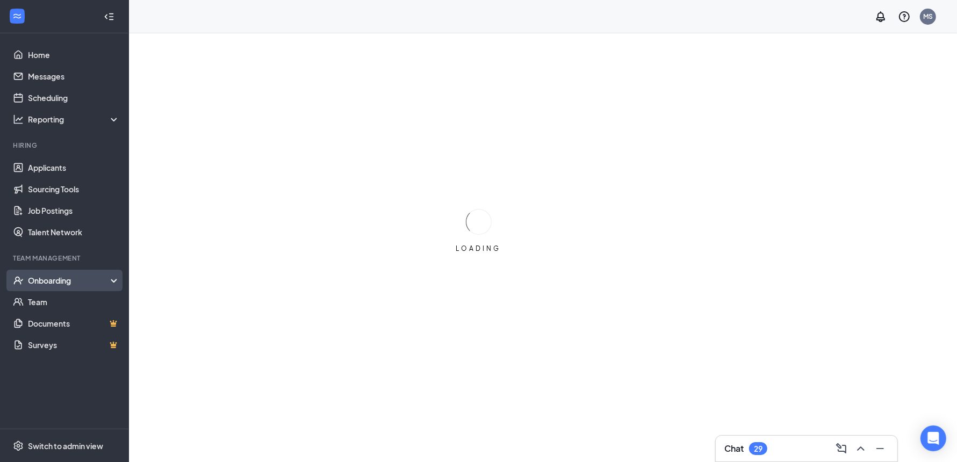
click at [81, 283] on div "Onboarding" at bounding box center [69, 280] width 83 height 11
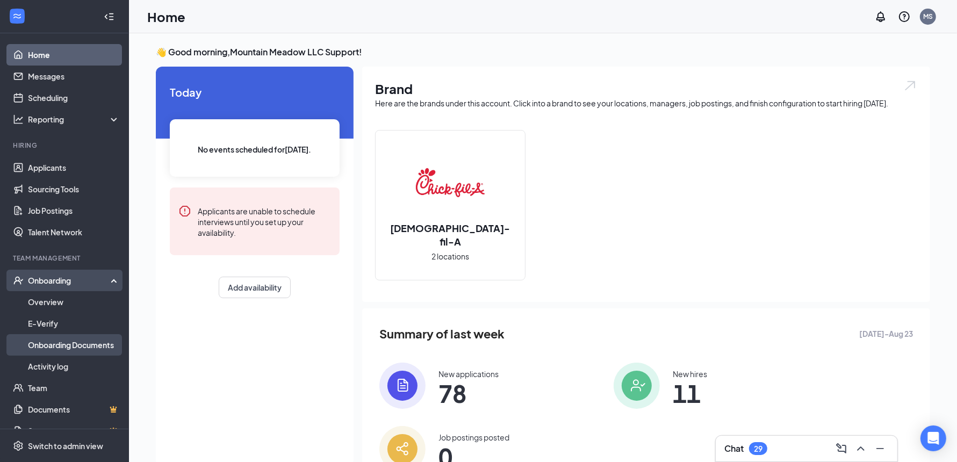
scroll to position [17, 0]
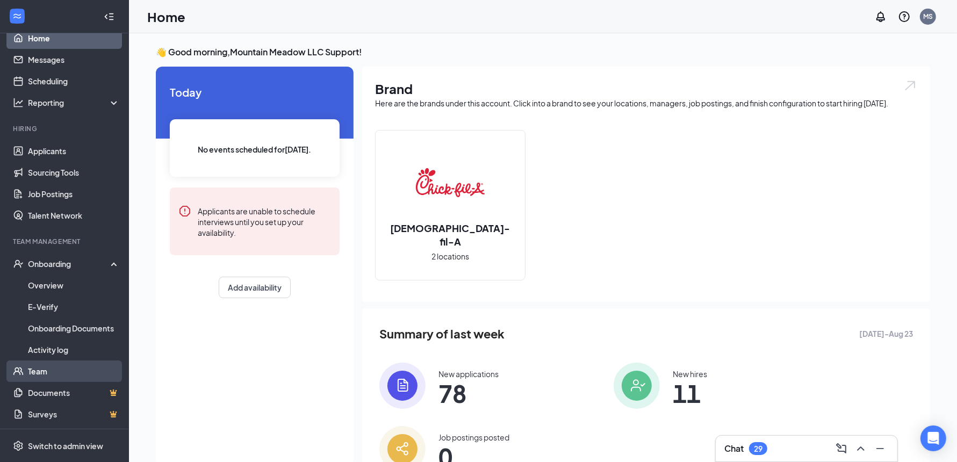
click at [52, 368] on link "Team" at bounding box center [74, 371] width 92 height 21
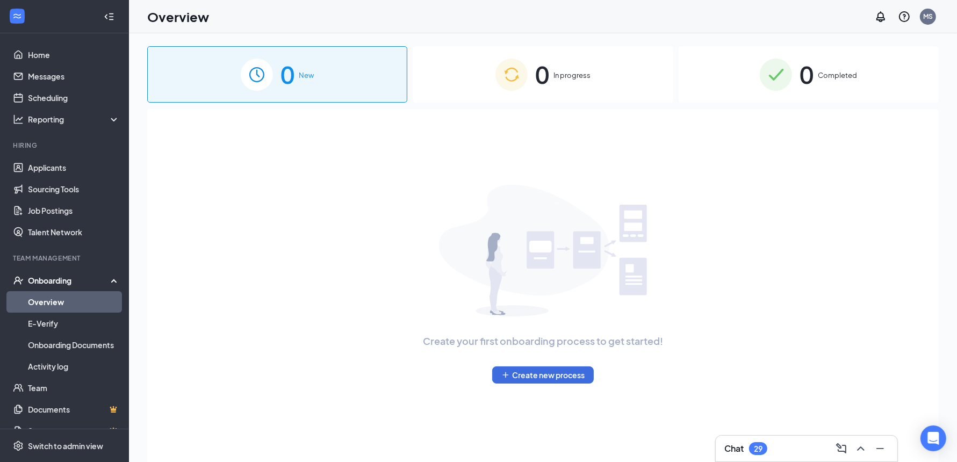
click at [575, 85] on div "0 In progress" at bounding box center [543, 74] width 260 height 56
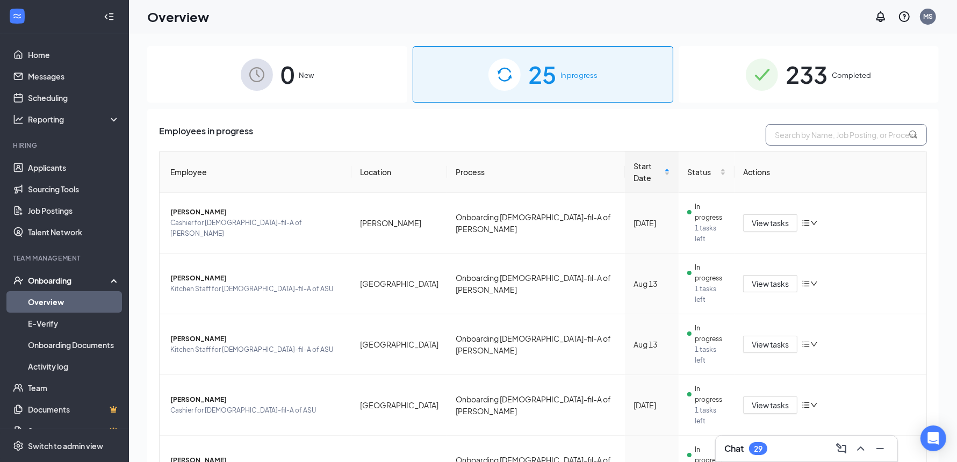
click at [830, 140] on input "text" at bounding box center [846, 134] width 161 height 21
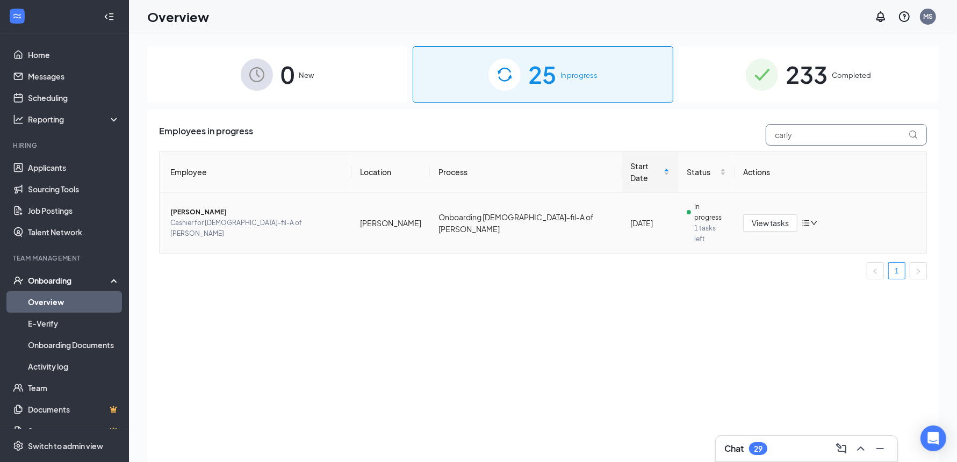
type input "carly"
click at [189, 207] on span "Carly S Croom" at bounding box center [256, 212] width 173 height 11
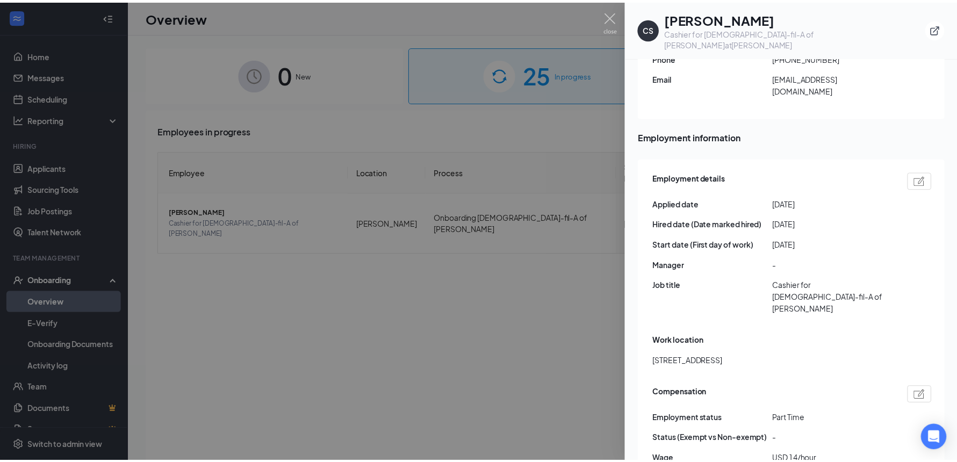
scroll to position [472, 0]
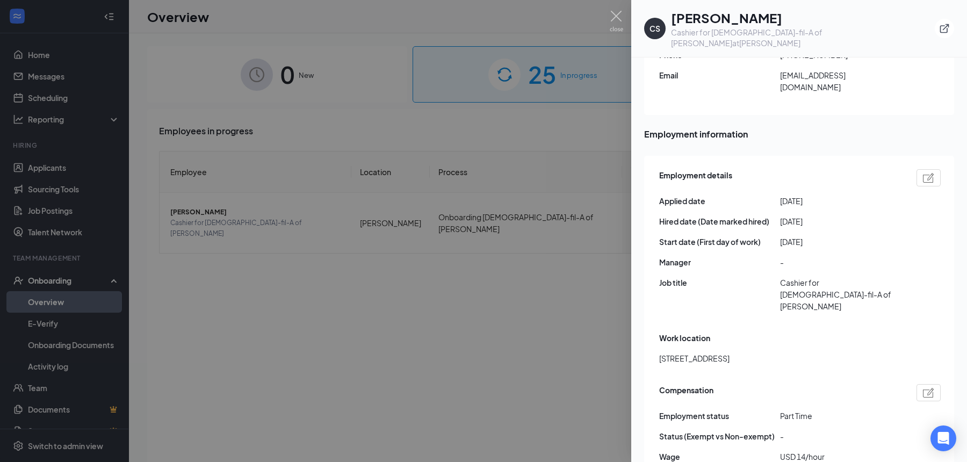
click at [923, 173] on img at bounding box center [928, 178] width 11 height 10
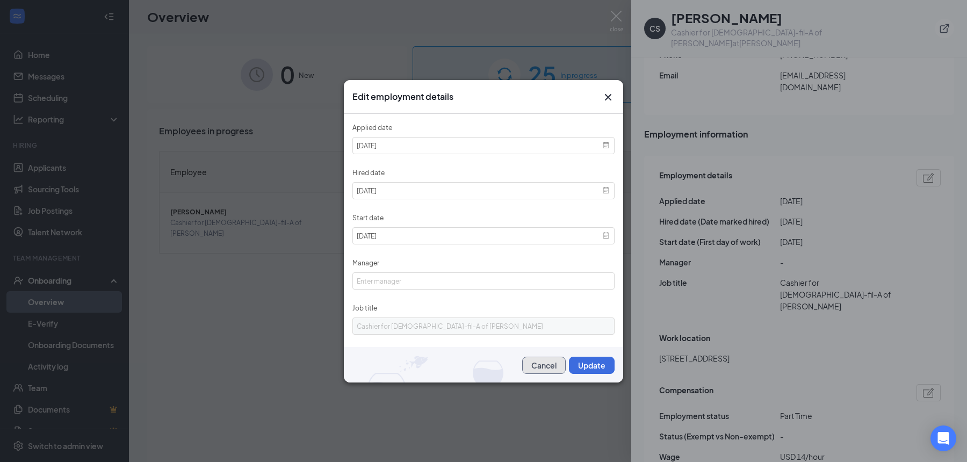
click at [533, 364] on button "Cancel" at bounding box center [544, 365] width 44 height 17
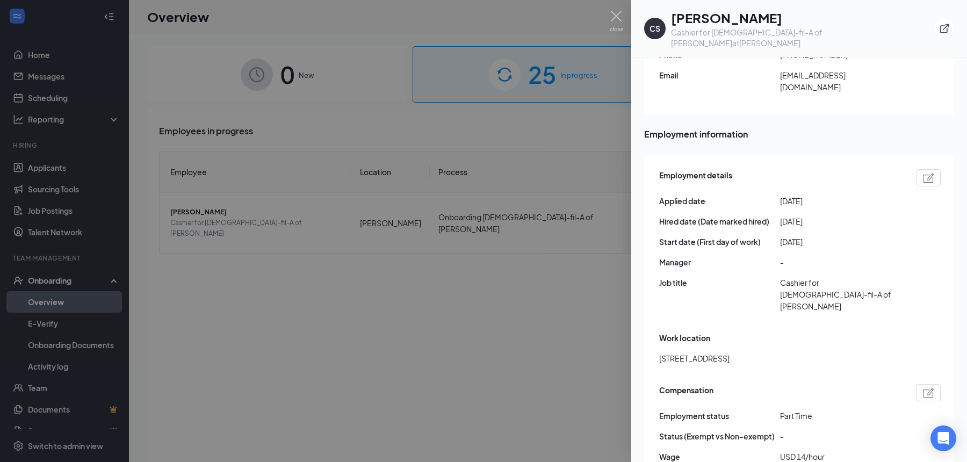
click at [244, 338] on div at bounding box center [483, 231] width 967 height 462
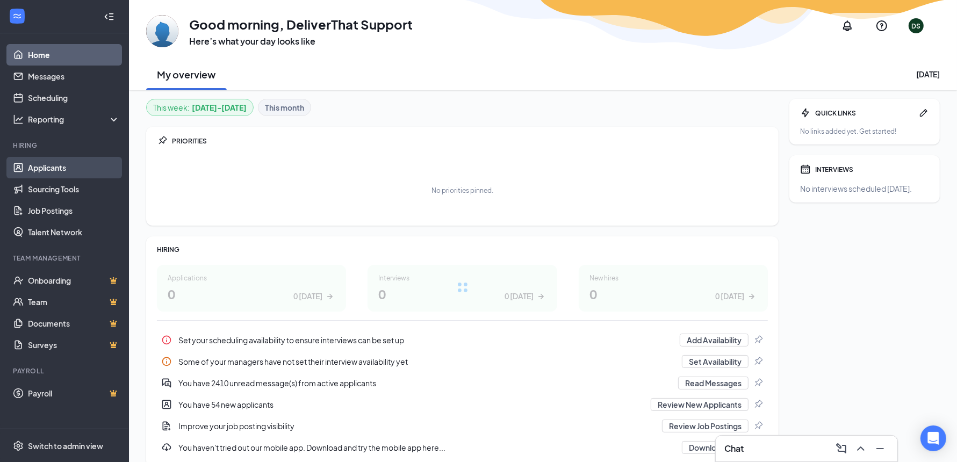
click at [56, 166] on link "Applicants" at bounding box center [74, 167] width 92 height 21
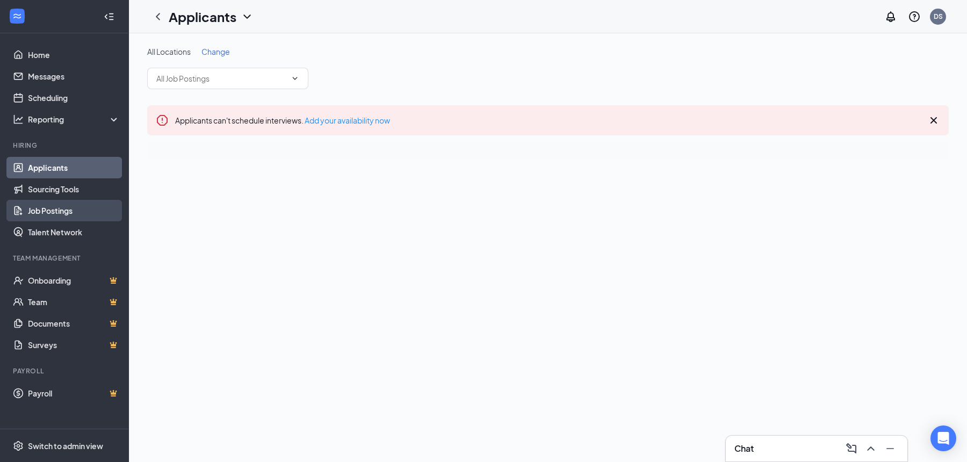
click at [54, 213] on link "Job Postings" at bounding box center [74, 210] width 92 height 21
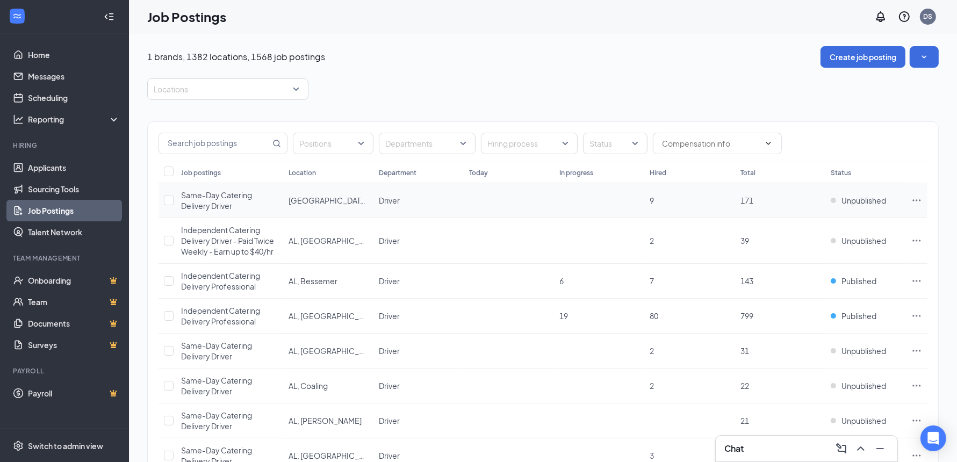
click at [919, 199] on icon "Ellipses" at bounding box center [917, 200] width 11 height 11
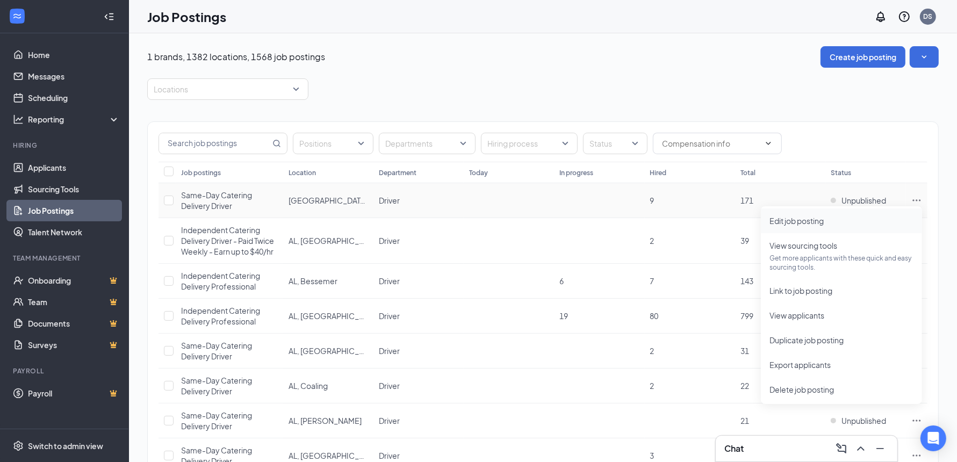
click at [789, 221] on span "Edit job posting" at bounding box center [797, 221] width 54 height 10
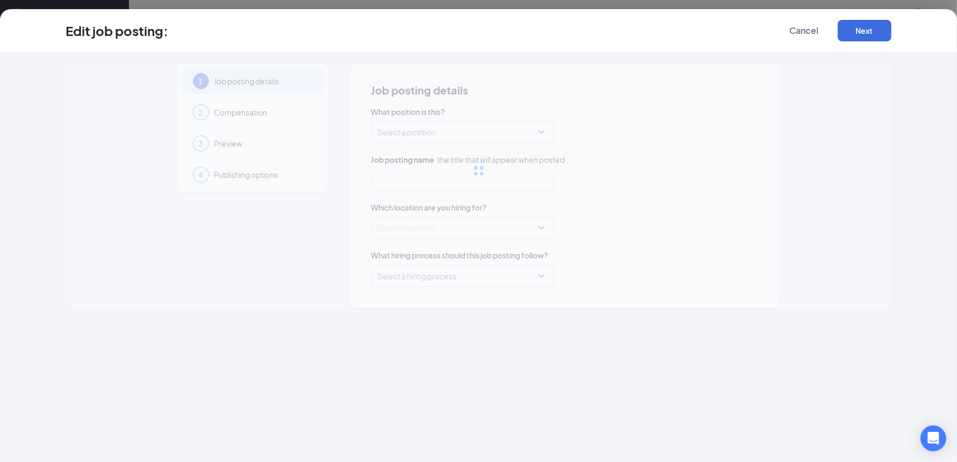
type input "Same-Day Catering Delivery Driver"
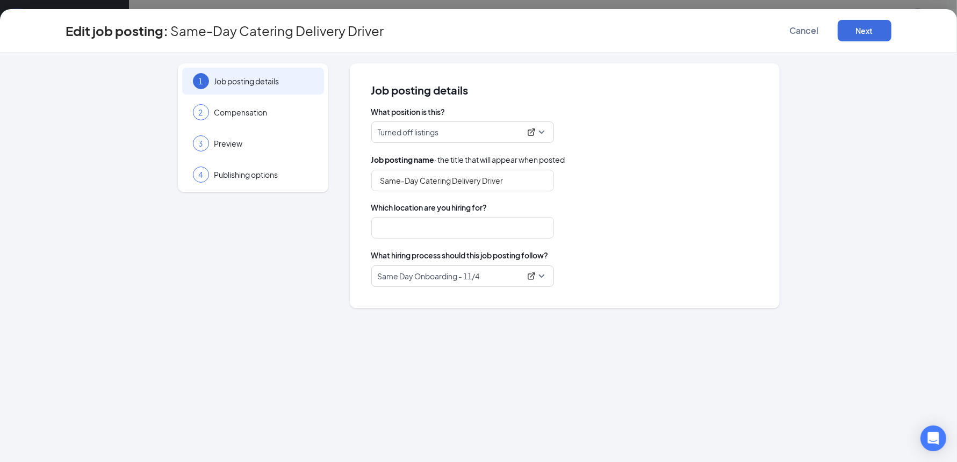
type input "AL, Athens"
click at [530, 277] on icon "ExternalLink" at bounding box center [531, 276] width 7 height 7
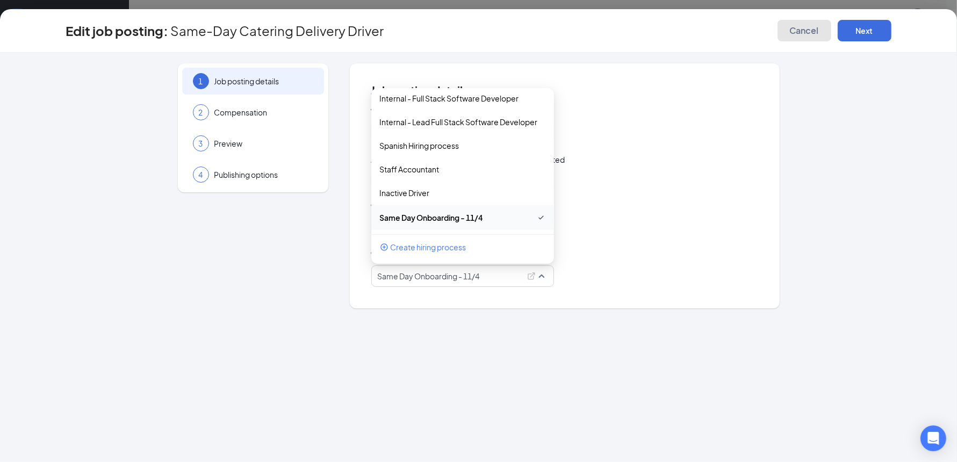
click at [805, 34] on span "Cancel" at bounding box center [804, 30] width 29 height 11
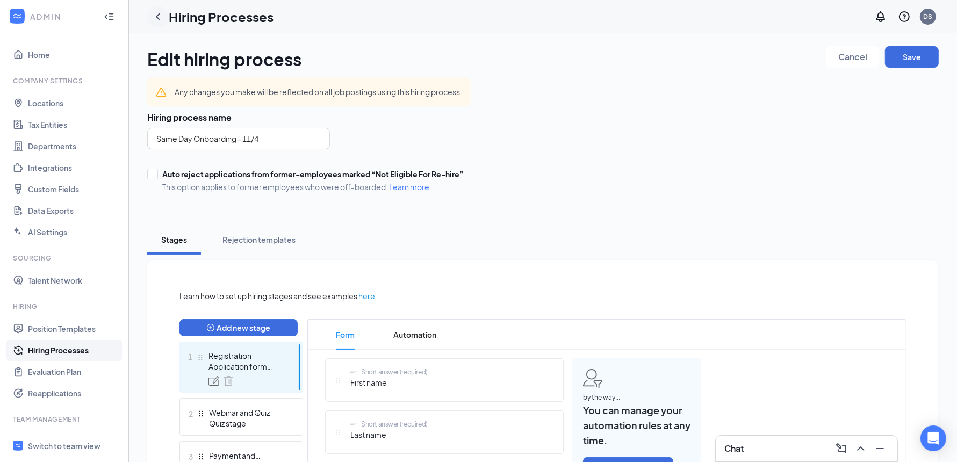
click at [156, 17] on icon "ChevronLeft" at bounding box center [158, 16] width 13 height 13
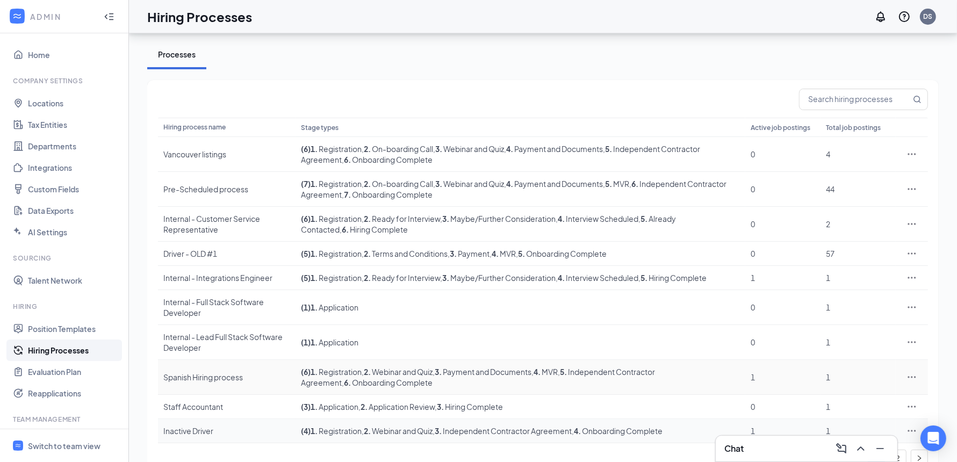
scroll to position [62, 0]
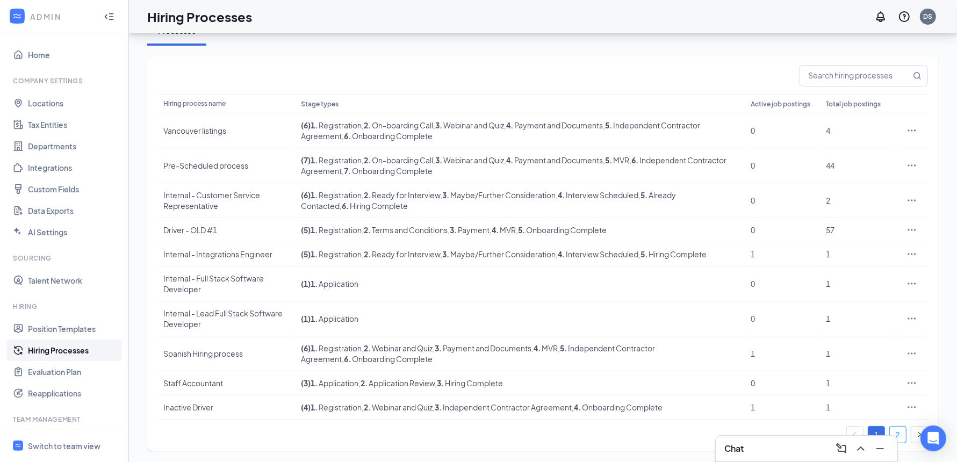
click at [894, 429] on link "2" at bounding box center [898, 435] width 16 height 16
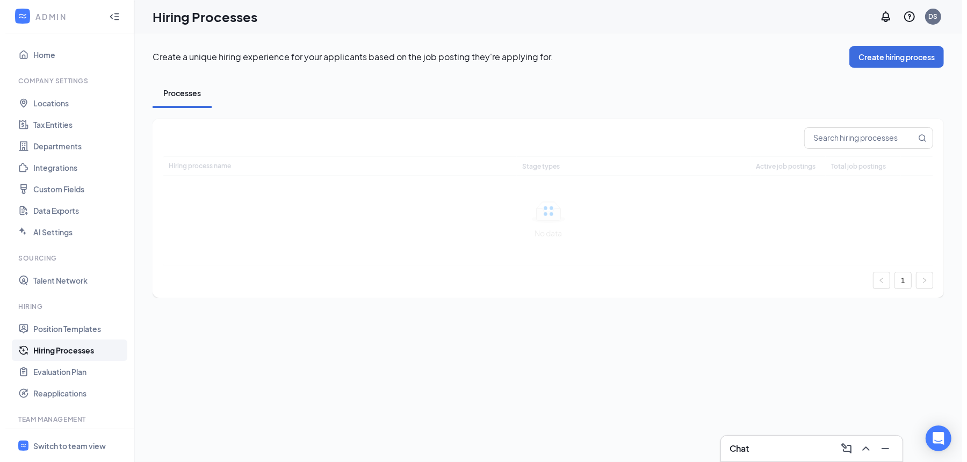
scroll to position [0, 0]
